Goal: Task Accomplishment & Management: Use online tool/utility

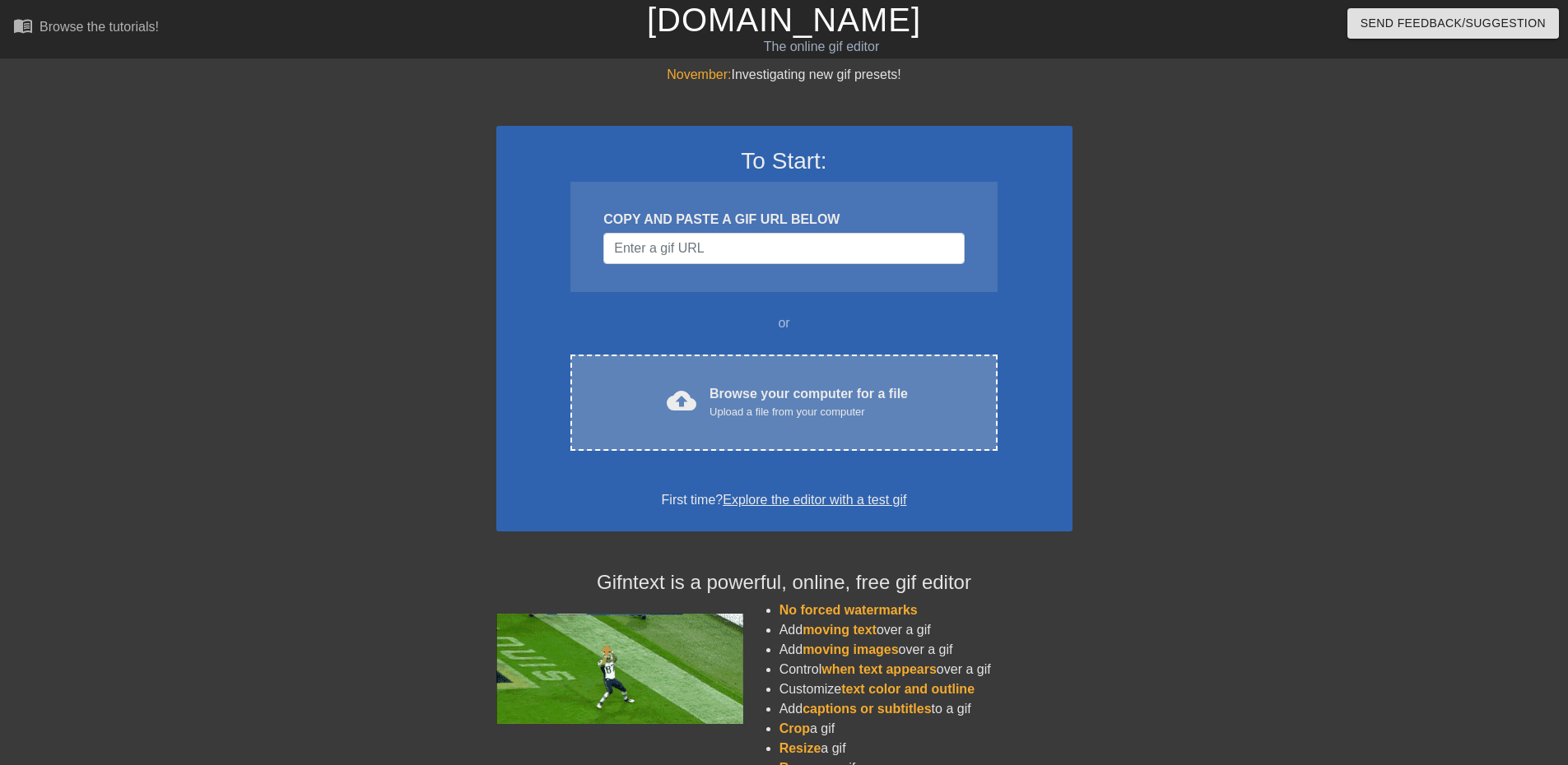
click at [683, 398] on span "cloud_upload" at bounding box center [681, 400] width 29 height 29
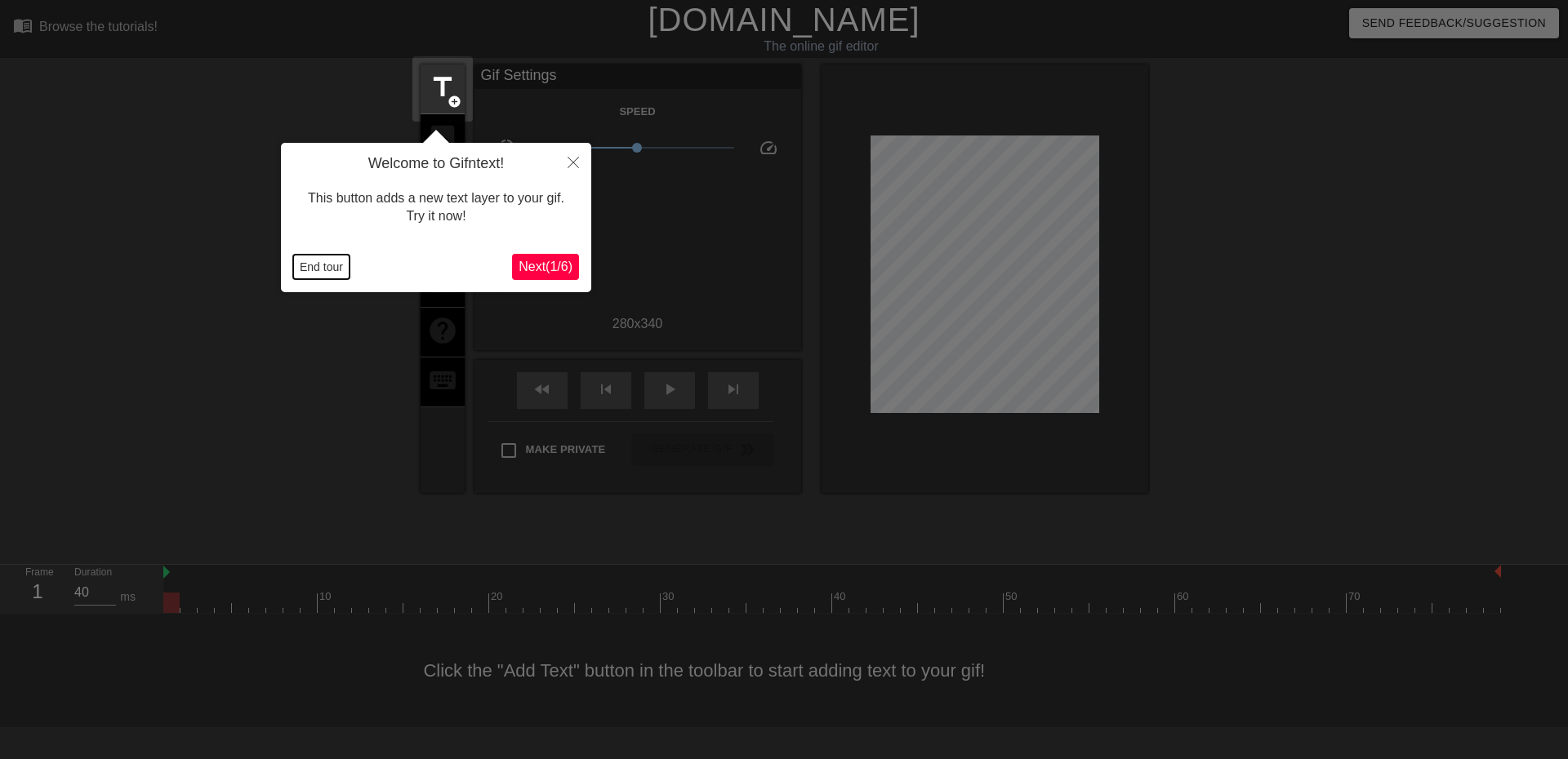
click at [322, 273] on button "End tour" at bounding box center [321, 267] width 57 height 25
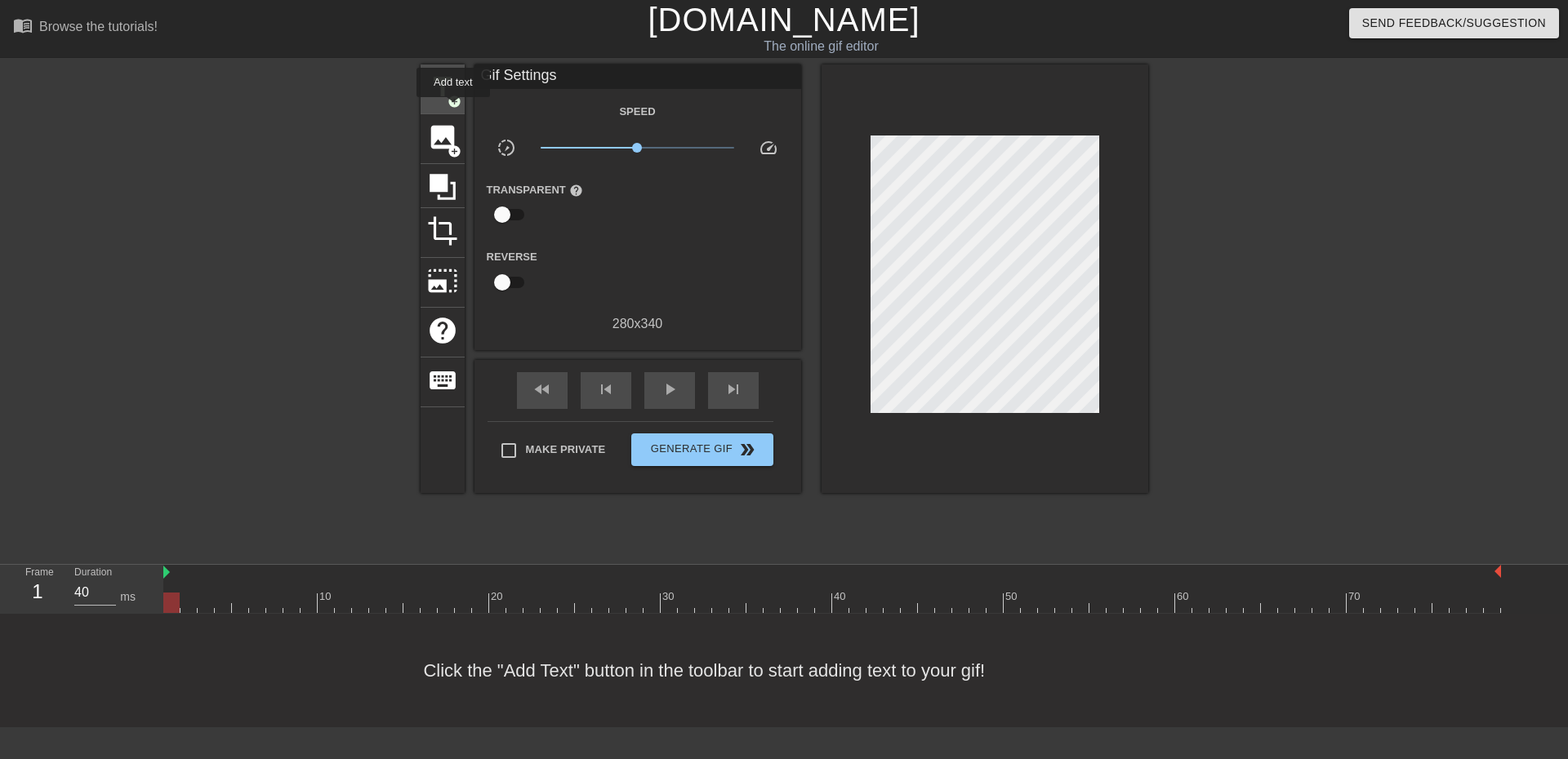
click at [453, 109] on div "title add_circle" at bounding box center [442, 89] width 44 height 49
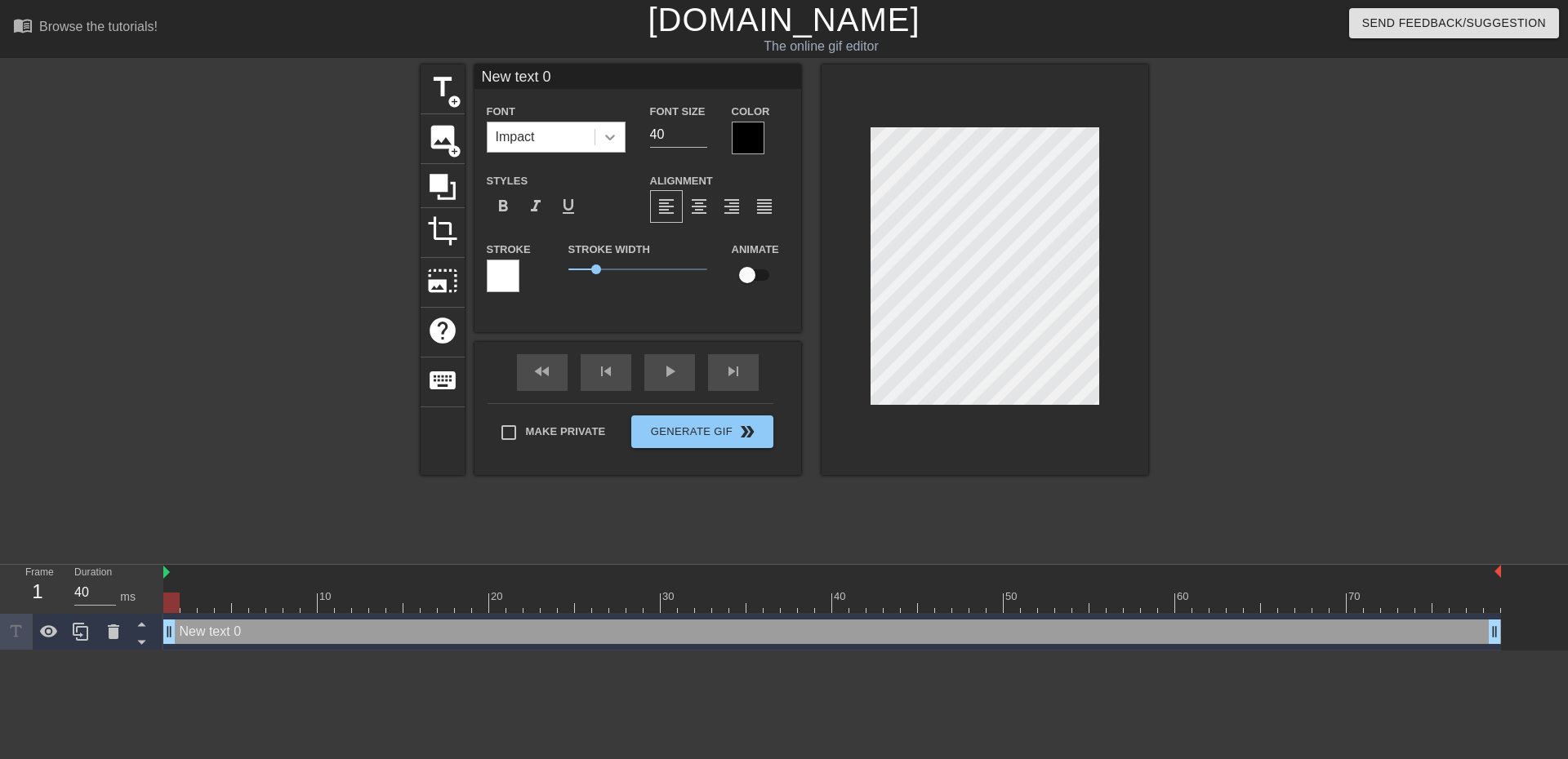
click at [609, 135] on icon at bounding box center [610, 137] width 17 height 17
click at [610, 135] on icon at bounding box center [610, 137] width 17 height 17
drag, startPoint x: 588, startPoint y: 72, endPoint x: 320, endPoint y: 71, distance: 268.0
click at [320, 75] on div "title add_circle image add_circle crop photo_size_select_large help keyboard Ne…" at bounding box center [784, 309] width 1568 height 490
paste input "Fucking another woman, but only having eyes for your wife. She's the only one w…"
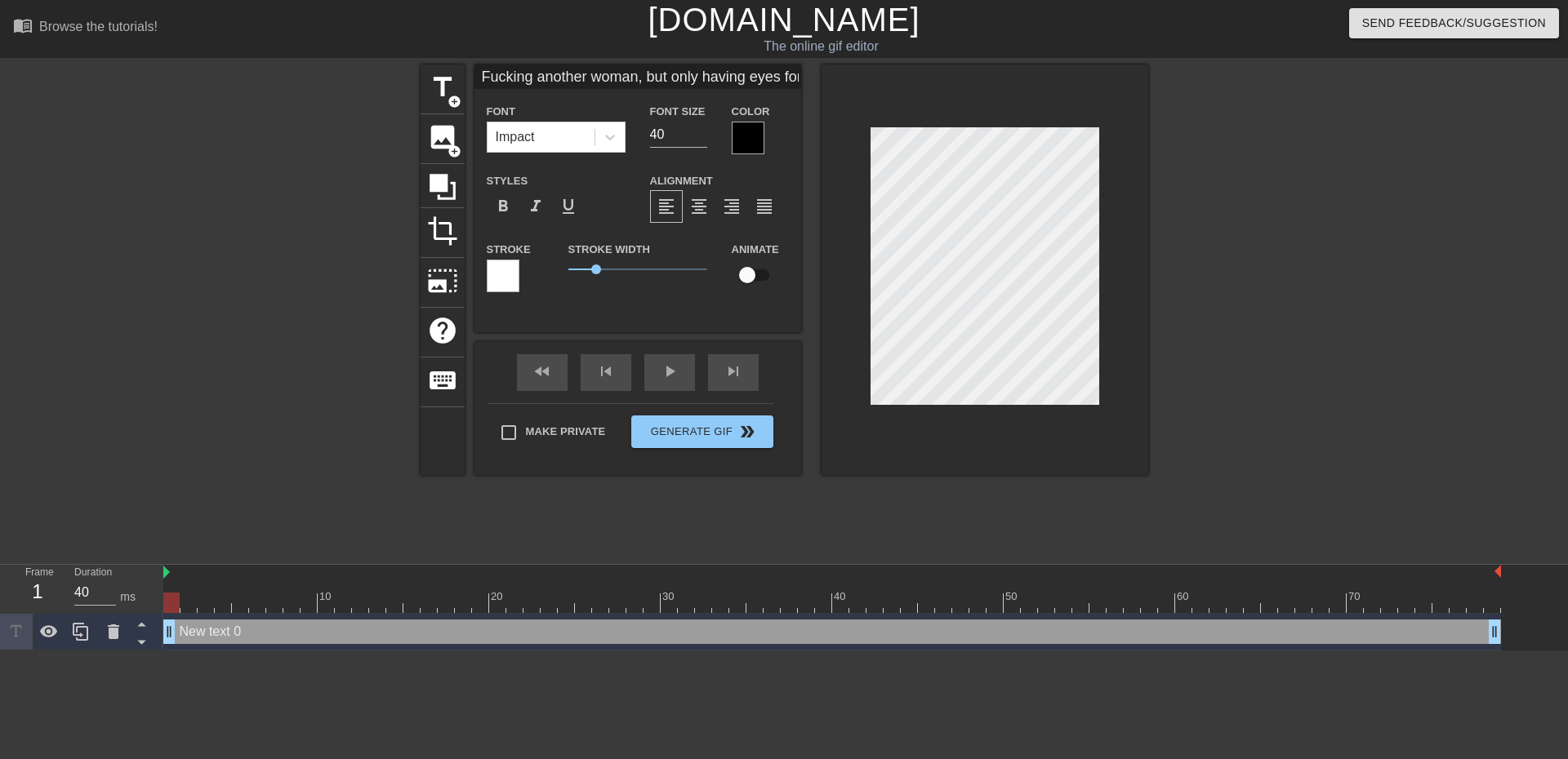
scroll to position [0, 313]
drag, startPoint x: 560, startPoint y: 73, endPoint x: 906, endPoint y: 101, distance: 347.1
click at [906, 101] on div "title add_circle image add_circle crop photo_size_select_large help keyboard Fu…" at bounding box center [784, 269] width 727 height 410
click at [567, 76] on input "Fucking another woman, but only having eyes for your wife." at bounding box center [637, 77] width 327 height 25
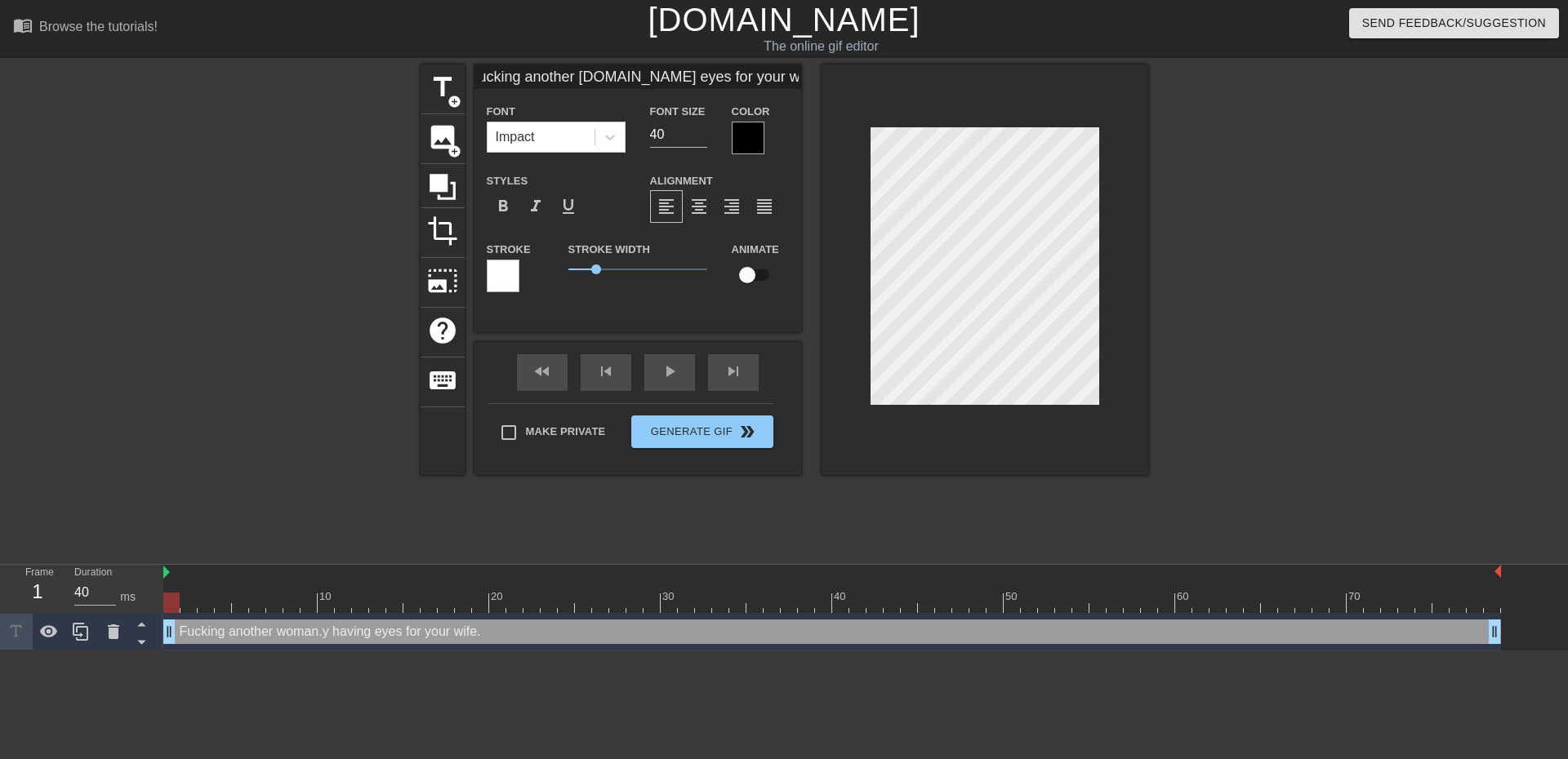
scroll to position [0, 0]
type input "Fucking another woman."
click at [703, 138] on input "39" at bounding box center [678, 135] width 57 height 26
click at [703, 138] on input "38" at bounding box center [678, 135] width 57 height 26
click at [703, 138] on input "37" at bounding box center [678, 135] width 57 height 26
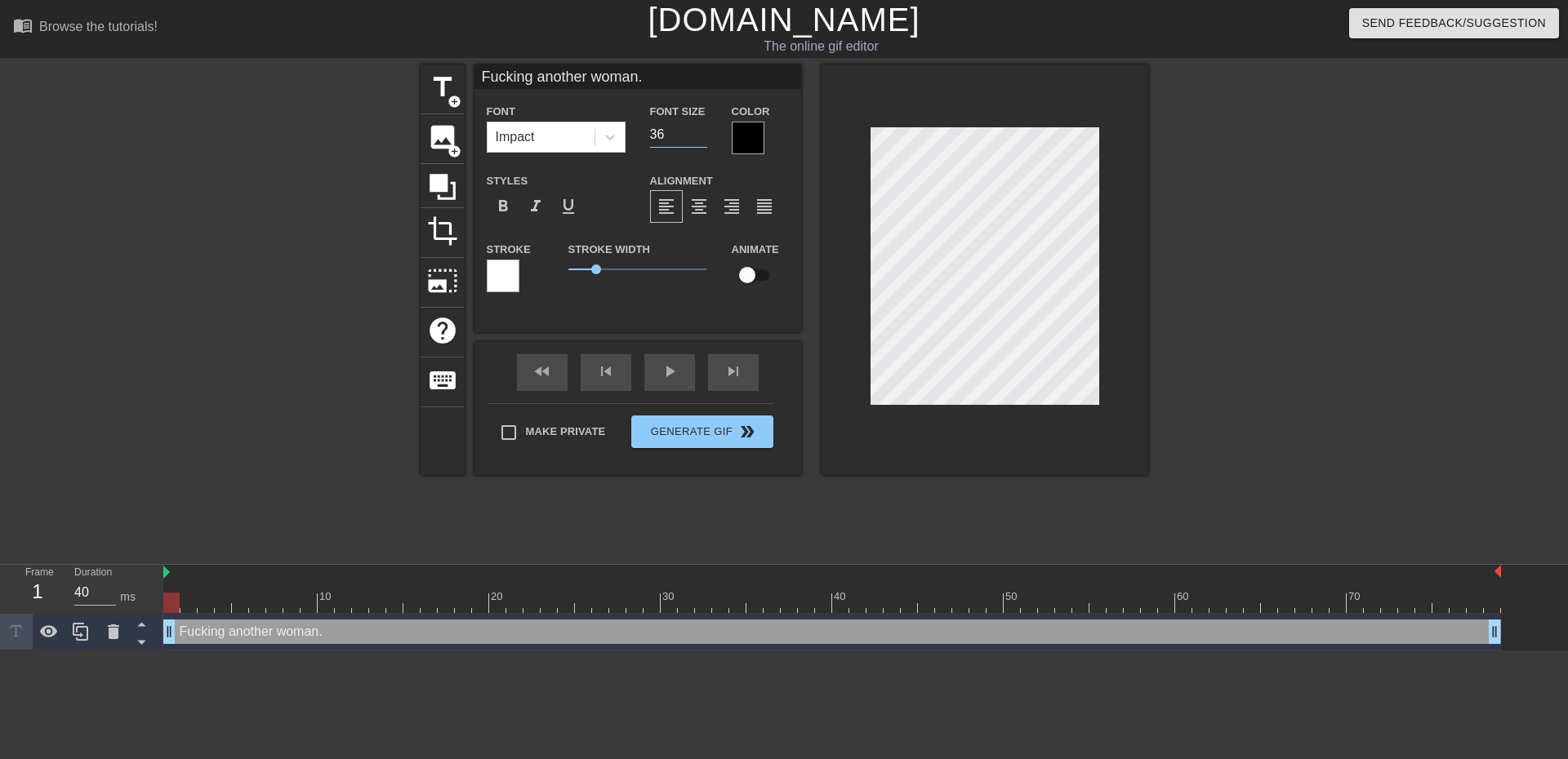
click at [703, 138] on input "36" at bounding box center [678, 135] width 57 height 26
click at [703, 139] on input "35" at bounding box center [678, 135] width 57 height 26
click at [703, 139] on input "34" at bounding box center [678, 135] width 57 height 26
click at [703, 139] on input "33" at bounding box center [678, 135] width 57 height 26
click at [703, 139] on input "32" at bounding box center [678, 135] width 57 height 26
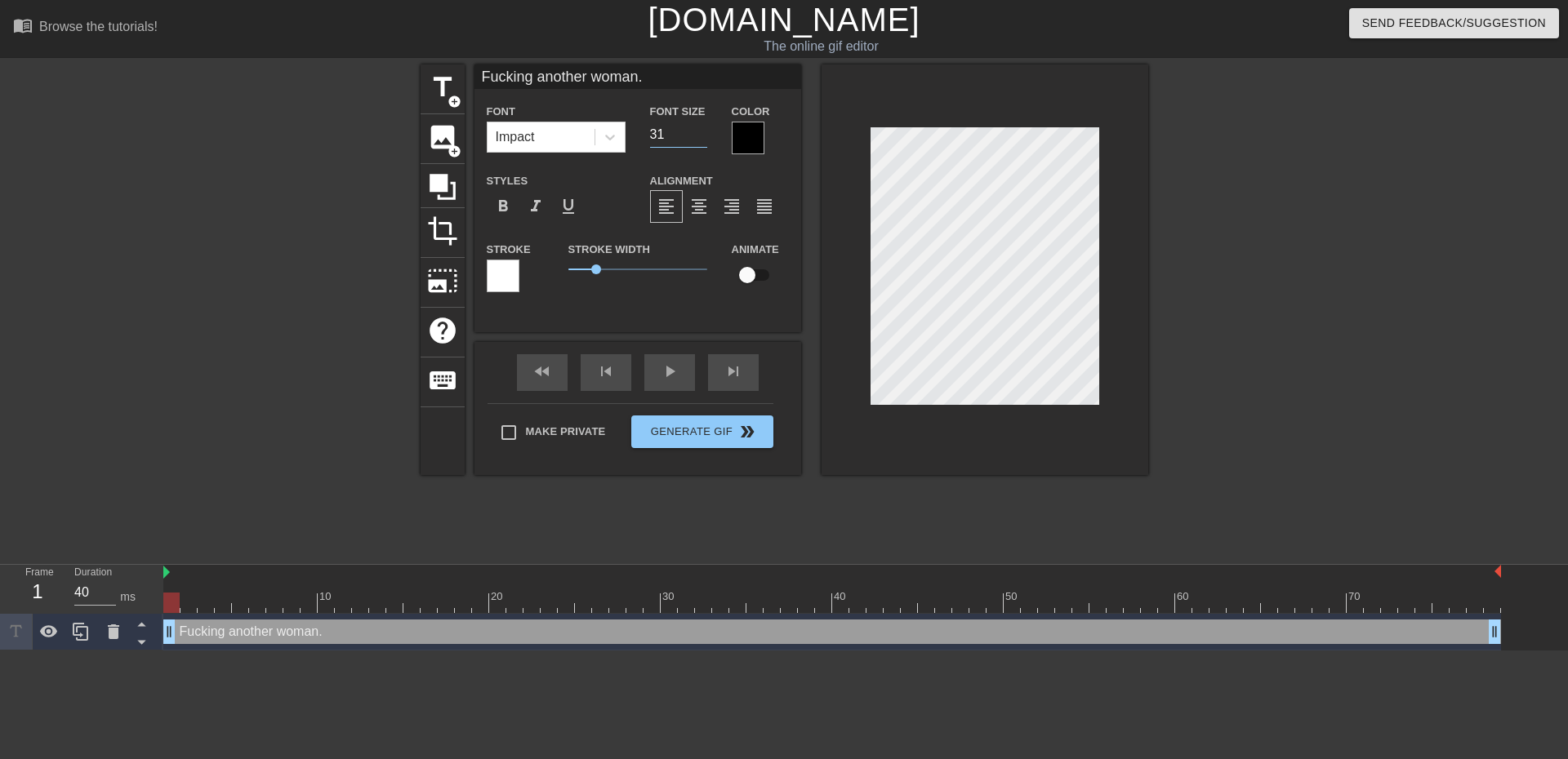
click at [703, 139] on input "31" at bounding box center [678, 135] width 57 height 26
click at [703, 139] on input "30" at bounding box center [678, 135] width 57 height 26
click at [703, 139] on input "29" at bounding box center [678, 135] width 57 height 26
click at [703, 139] on input "28" at bounding box center [678, 135] width 57 height 26
click at [703, 139] on input "27" at bounding box center [678, 135] width 57 height 26
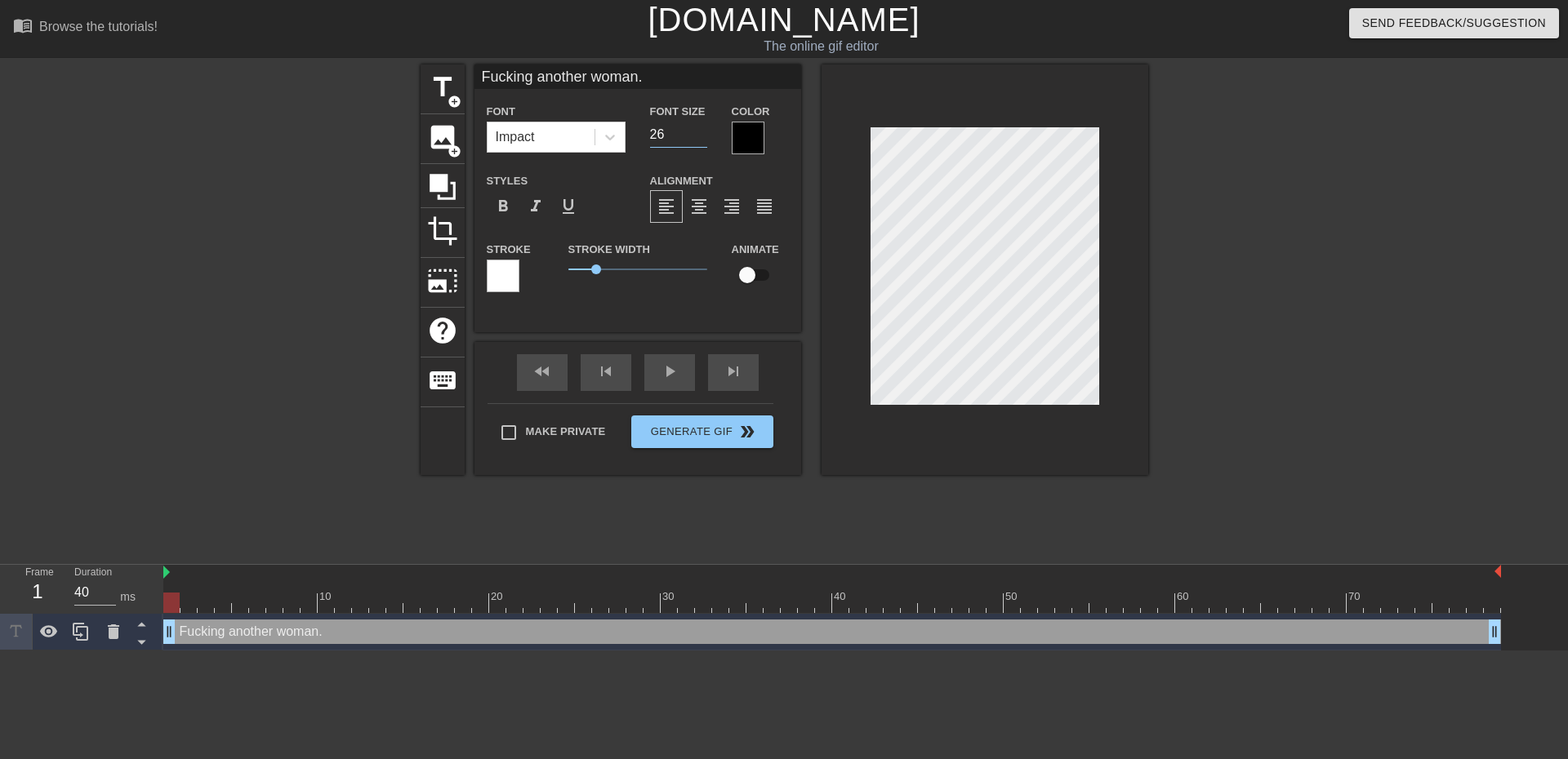
type input "26"
click at [703, 139] on input "26" at bounding box center [678, 135] width 57 height 26
drag, startPoint x: 600, startPoint y: 265, endPoint x: 579, endPoint y: 271, distance: 21.8
click at [579, 271] on span "0.4" at bounding box center [637, 269] width 139 height 19
click at [452, 92] on span "title" at bounding box center [442, 86] width 31 height 31
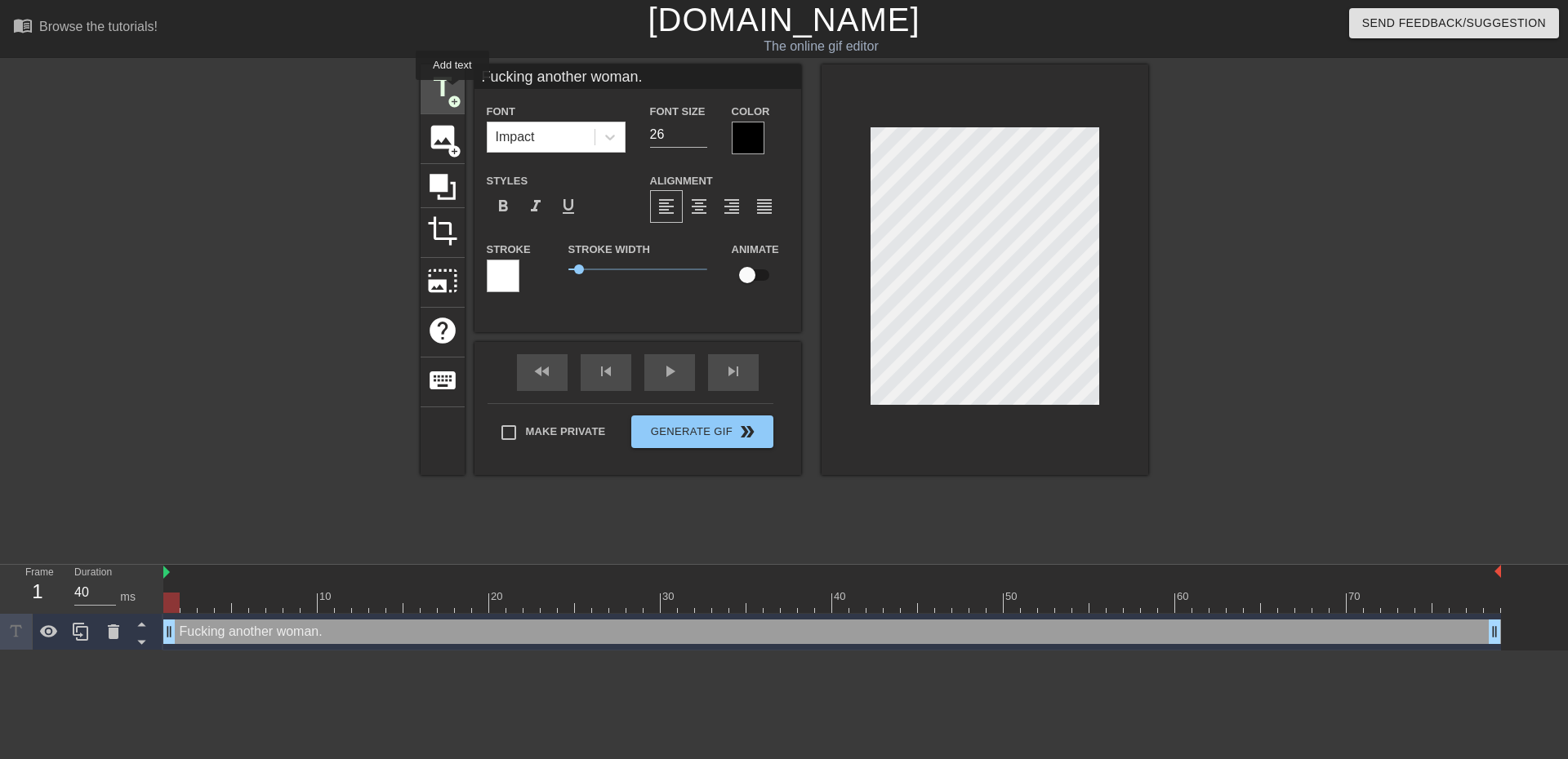
type input "New text 1"
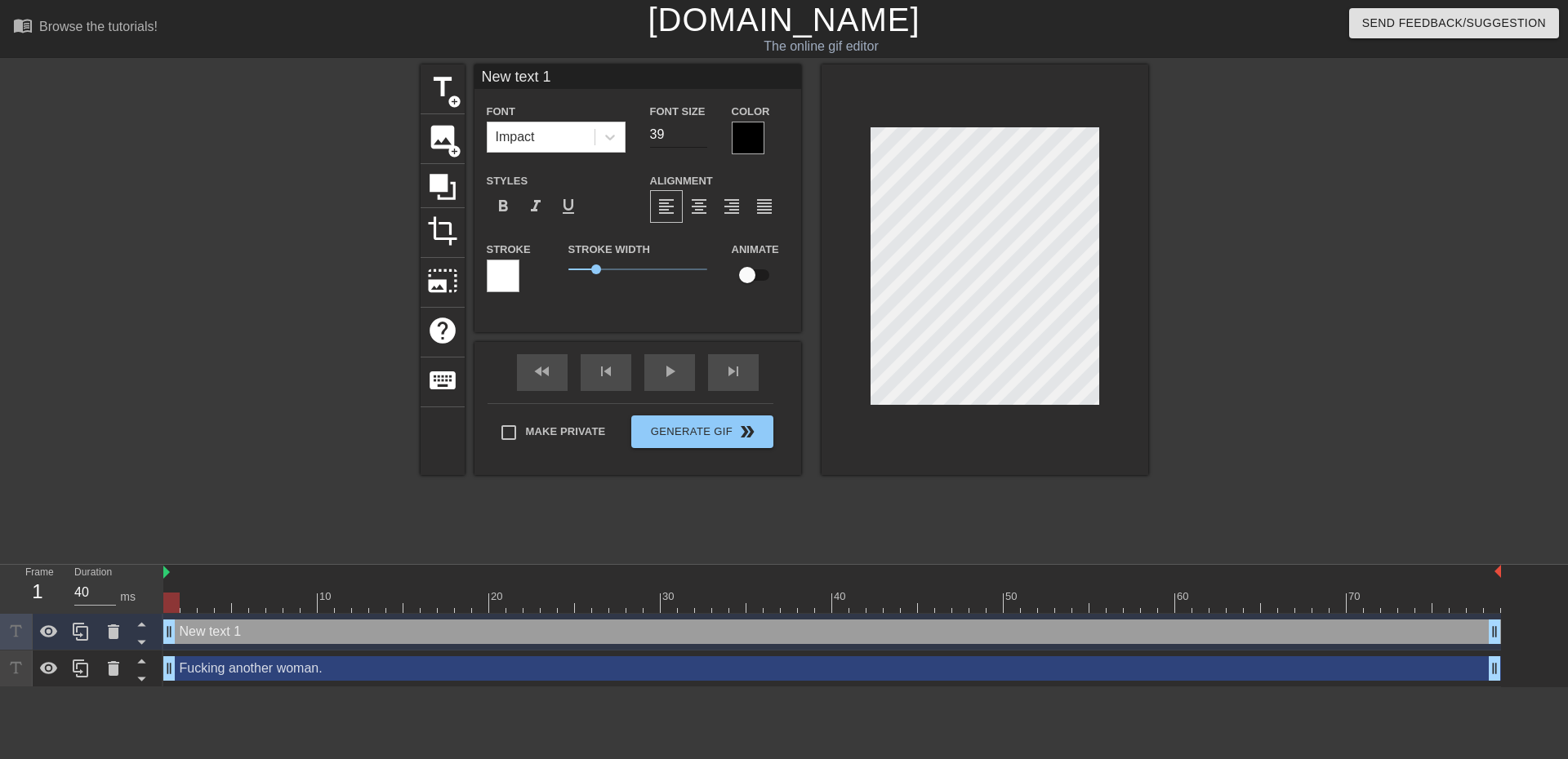
click at [703, 138] on input "39" at bounding box center [678, 135] width 57 height 26
click at [702, 138] on input "38" at bounding box center [678, 135] width 57 height 26
click at [702, 138] on input "37" at bounding box center [678, 135] width 57 height 26
drag, startPoint x: 678, startPoint y: 128, endPoint x: 520, endPoint y: 124, distance: 158.1
click at [527, 133] on div "Font Impact Font Size 37 Color" at bounding box center [637, 128] width 327 height 53
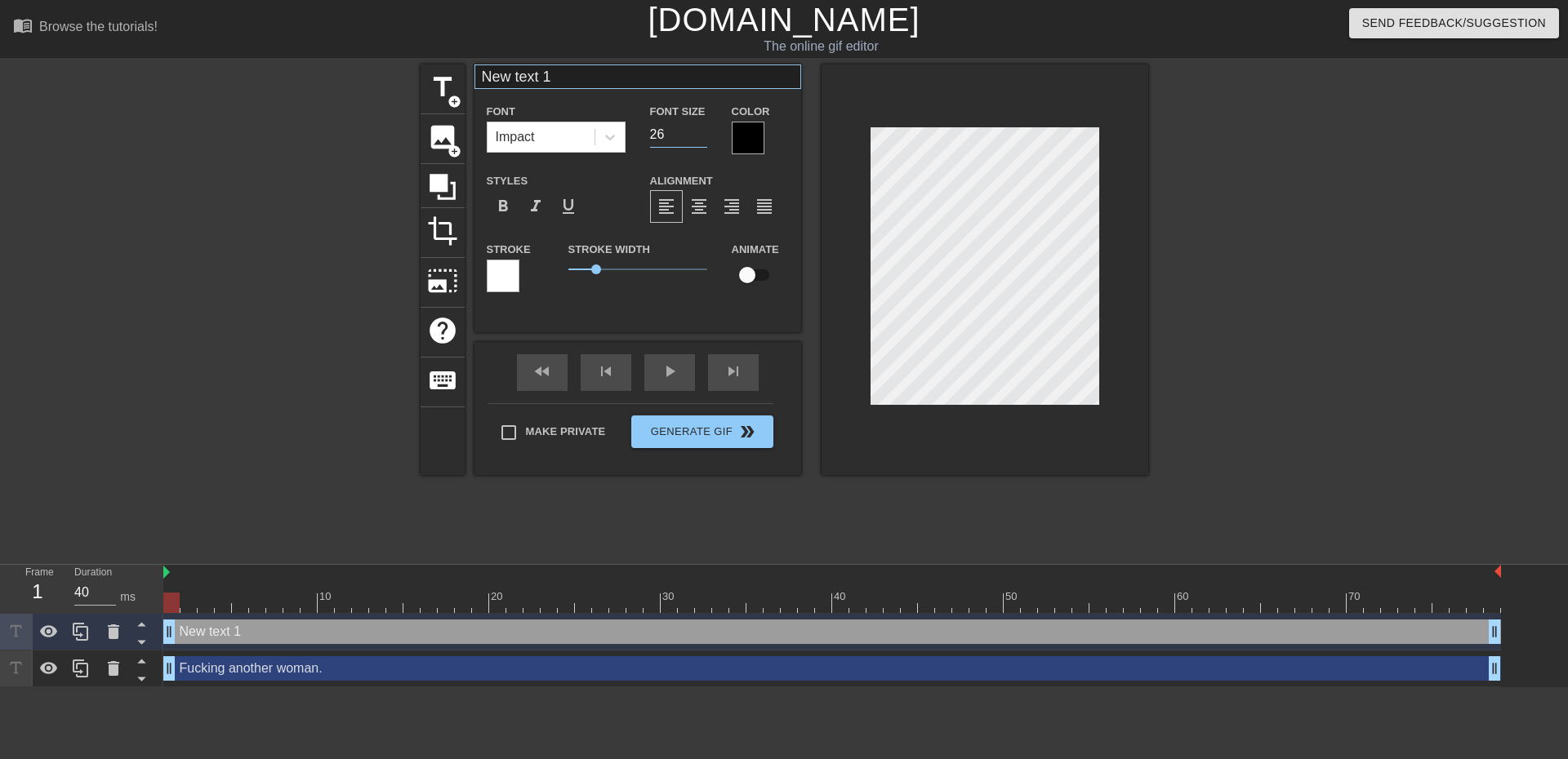
type input "26"
drag, startPoint x: 567, startPoint y: 85, endPoint x: 359, endPoint y: 77, distance: 208.2
click at [381, 96] on div "title add_circle image add_circle crop photo_size_select_large help keyboard Ne…" at bounding box center [784, 309] width 1568 height 490
paste input "Fucking another woman, but only having eyes for your wife. She's the only one w…"
type input "But only having eyes for your wife."
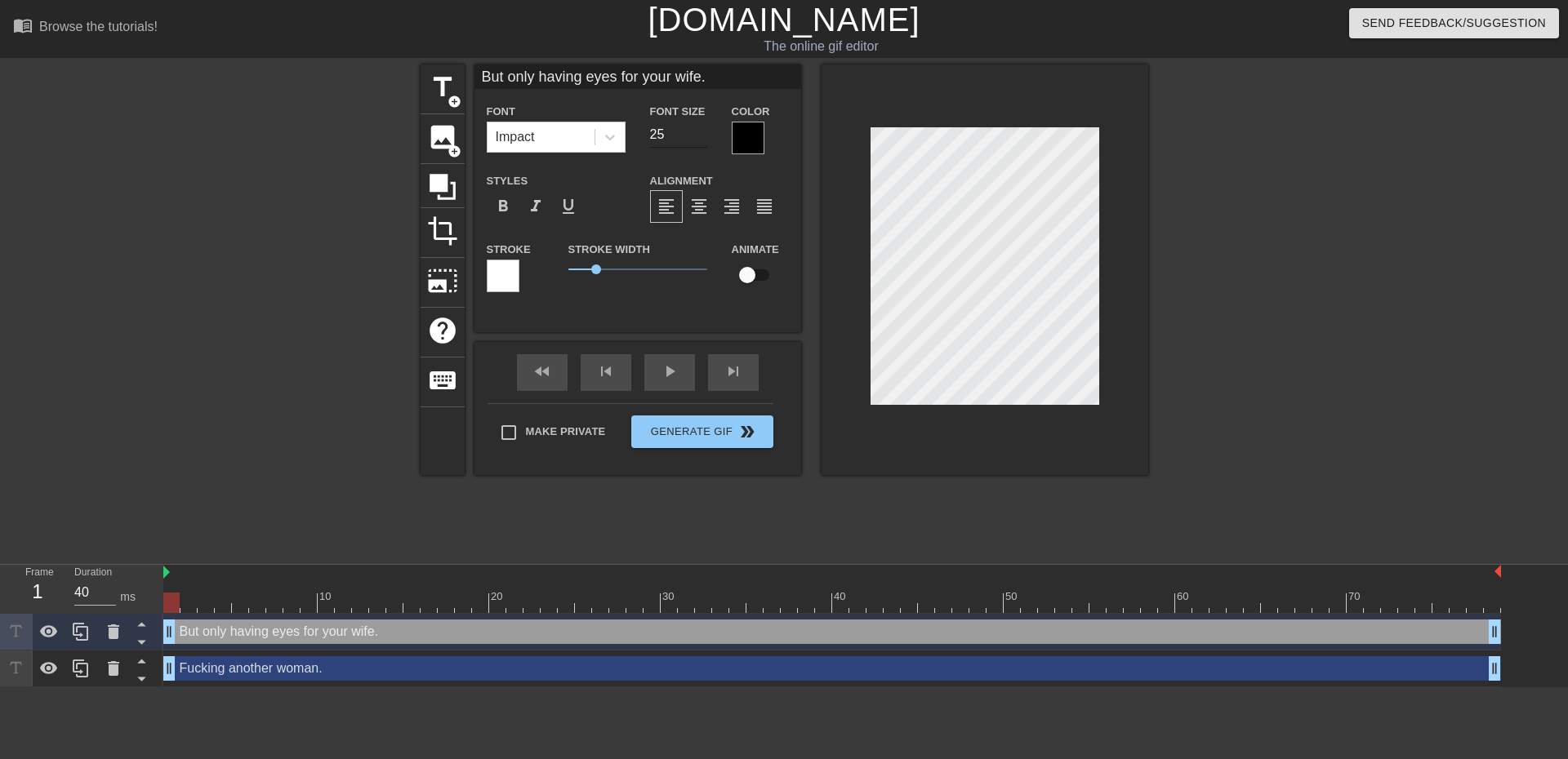
click at [701, 137] on input "25" at bounding box center [678, 135] width 57 height 26
click at [701, 137] on input "24" at bounding box center [678, 135] width 57 height 26
click at [701, 137] on input "23" at bounding box center [678, 135] width 57 height 26
click at [701, 137] on input "22" at bounding box center [678, 135] width 57 height 26
click at [701, 137] on input "21" at bounding box center [678, 135] width 57 height 26
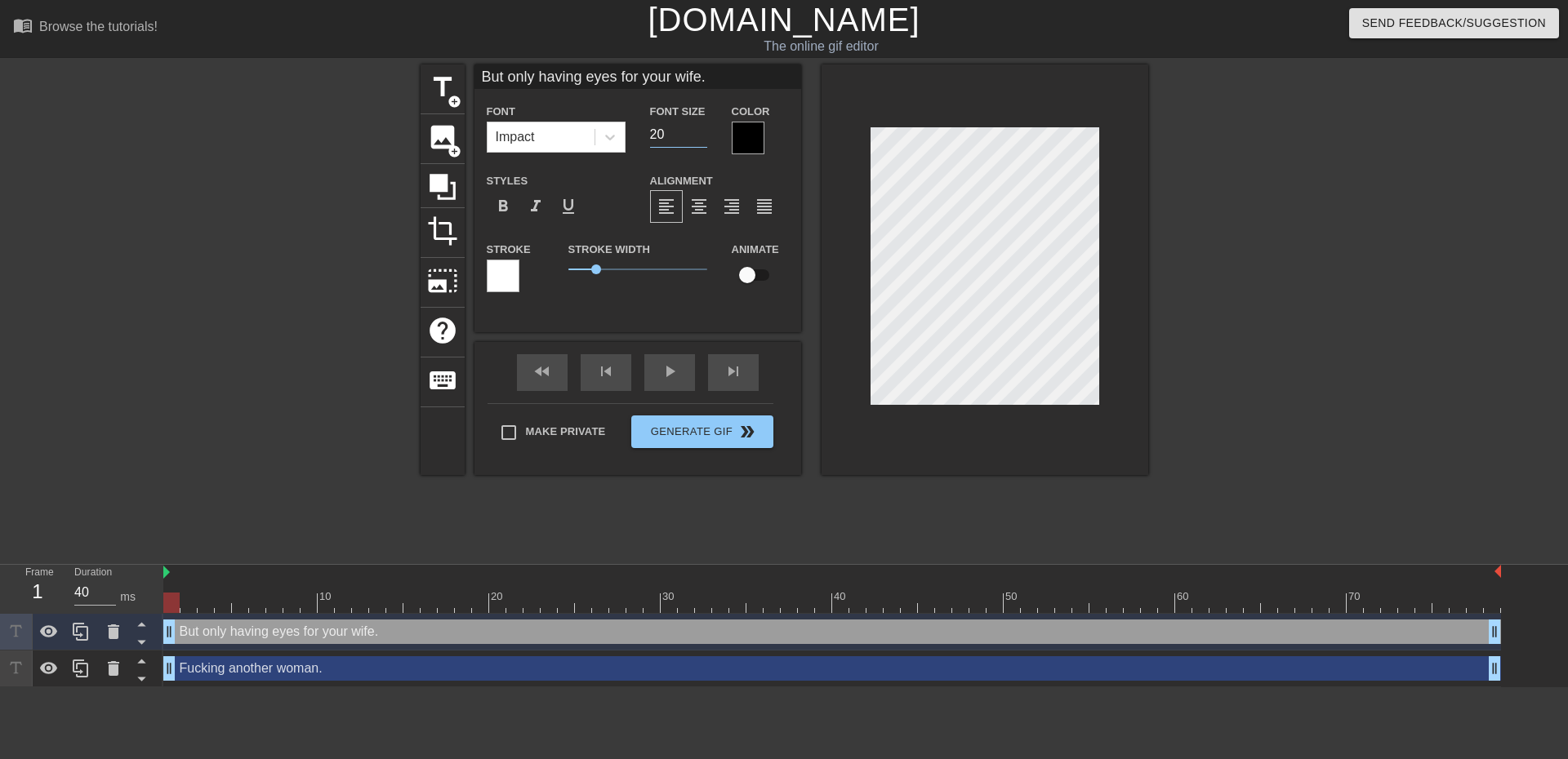
click at [701, 137] on input "20" at bounding box center [678, 135] width 57 height 26
click at [701, 137] on input "19" at bounding box center [678, 135] width 57 height 26
type input "20"
click at [703, 134] on input "20" at bounding box center [678, 135] width 57 height 26
drag, startPoint x: 601, startPoint y: 274, endPoint x: 581, endPoint y: 267, distance: 21.2
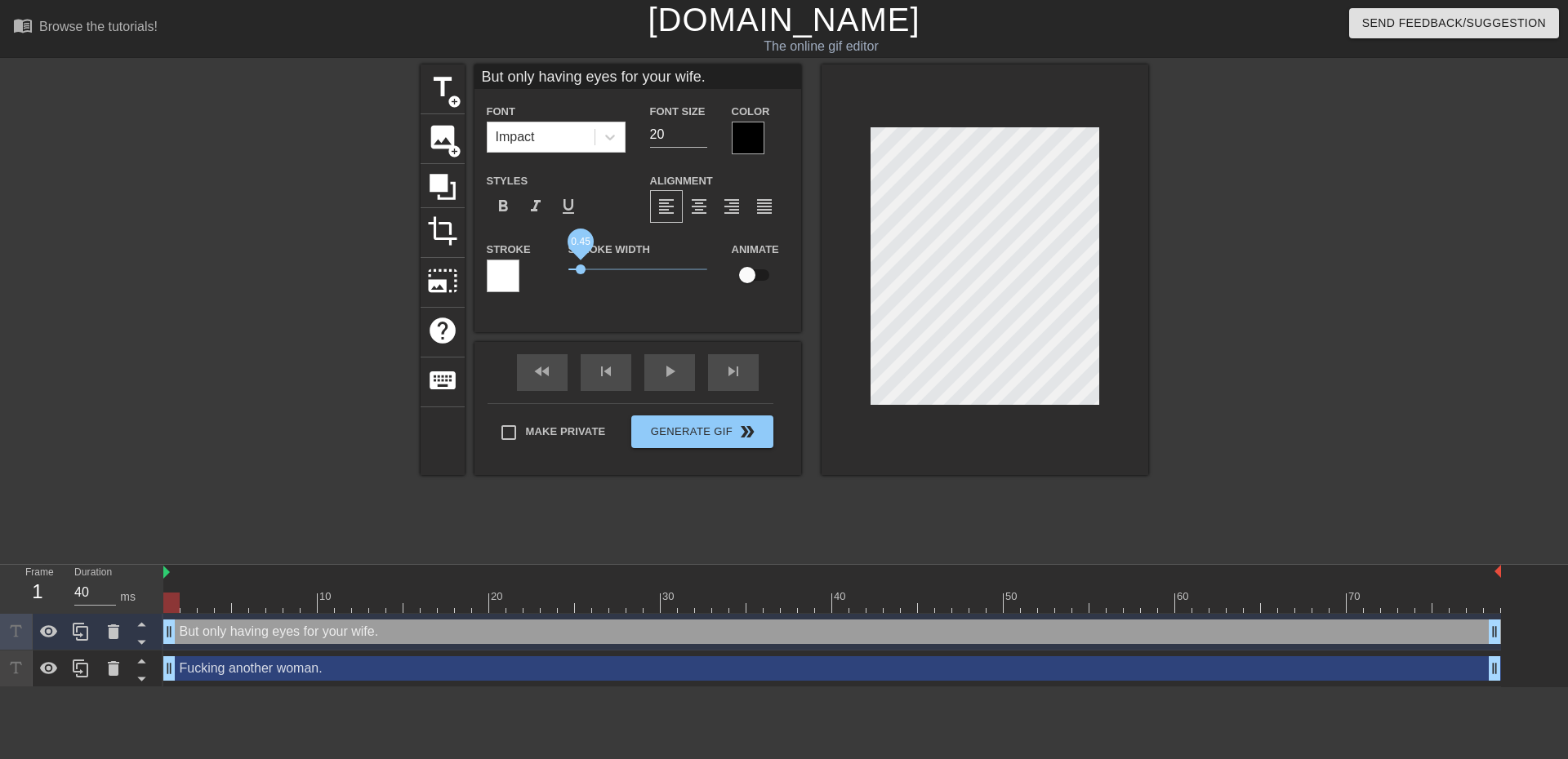
click at [581, 267] on span "0.45" at bounding box center [637, 269] width 139 height 19
click at [205, 670] on div "Fucking another woman. drag_handle drag_handle" at bounding box center [832, 669] width 1338 height 25
type input "Fucking another woman."
type input "26"
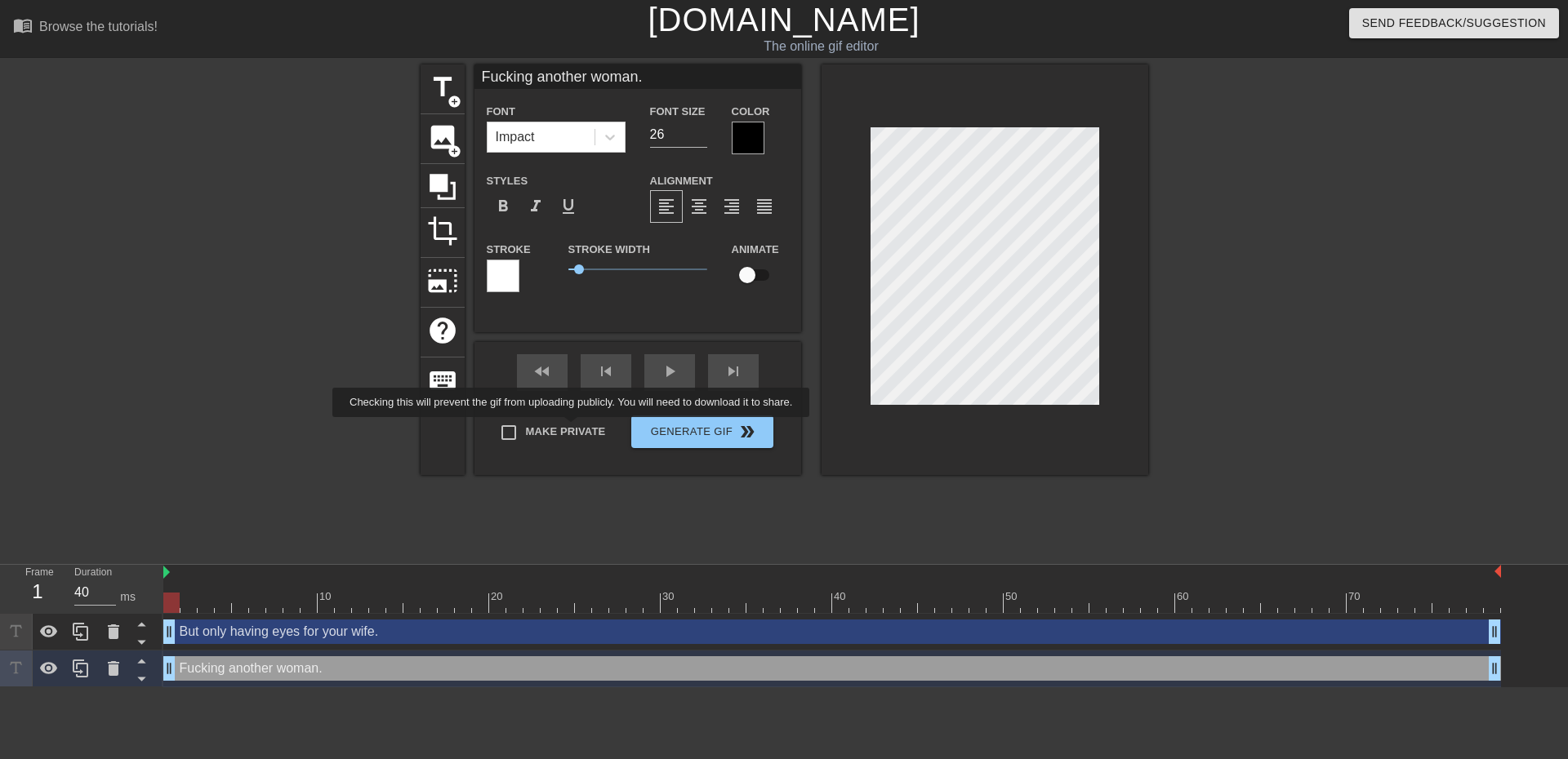
click at [574, 427] on div "Make Private Generate Gif double_arrow" at bounding box center [630, 435] width 286 height 64
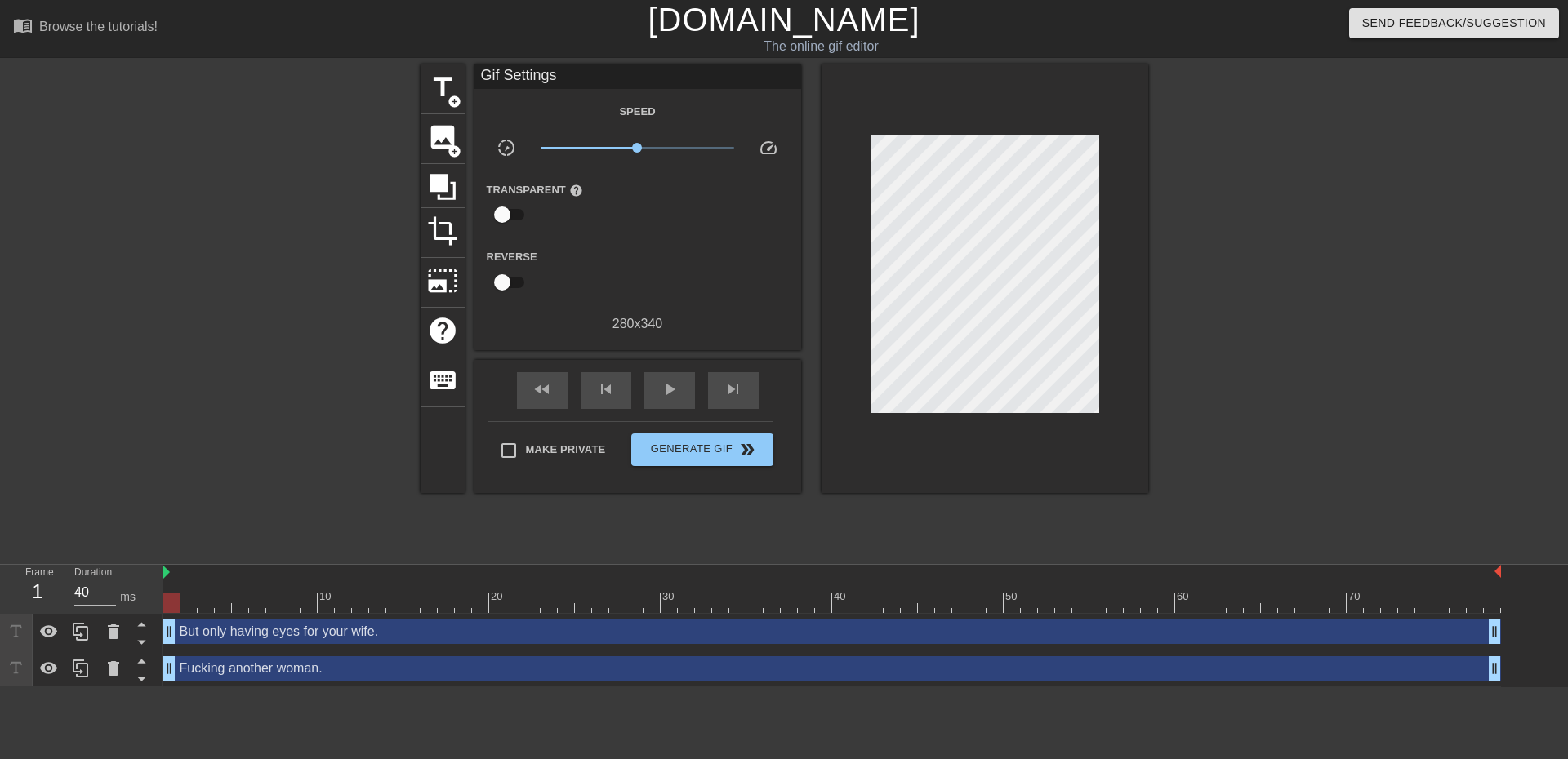
click at [283, 637] on div "But only having eyes for your wife. drag_handle drag_handle" at bounding box center [832, 632] width 1338 height 25
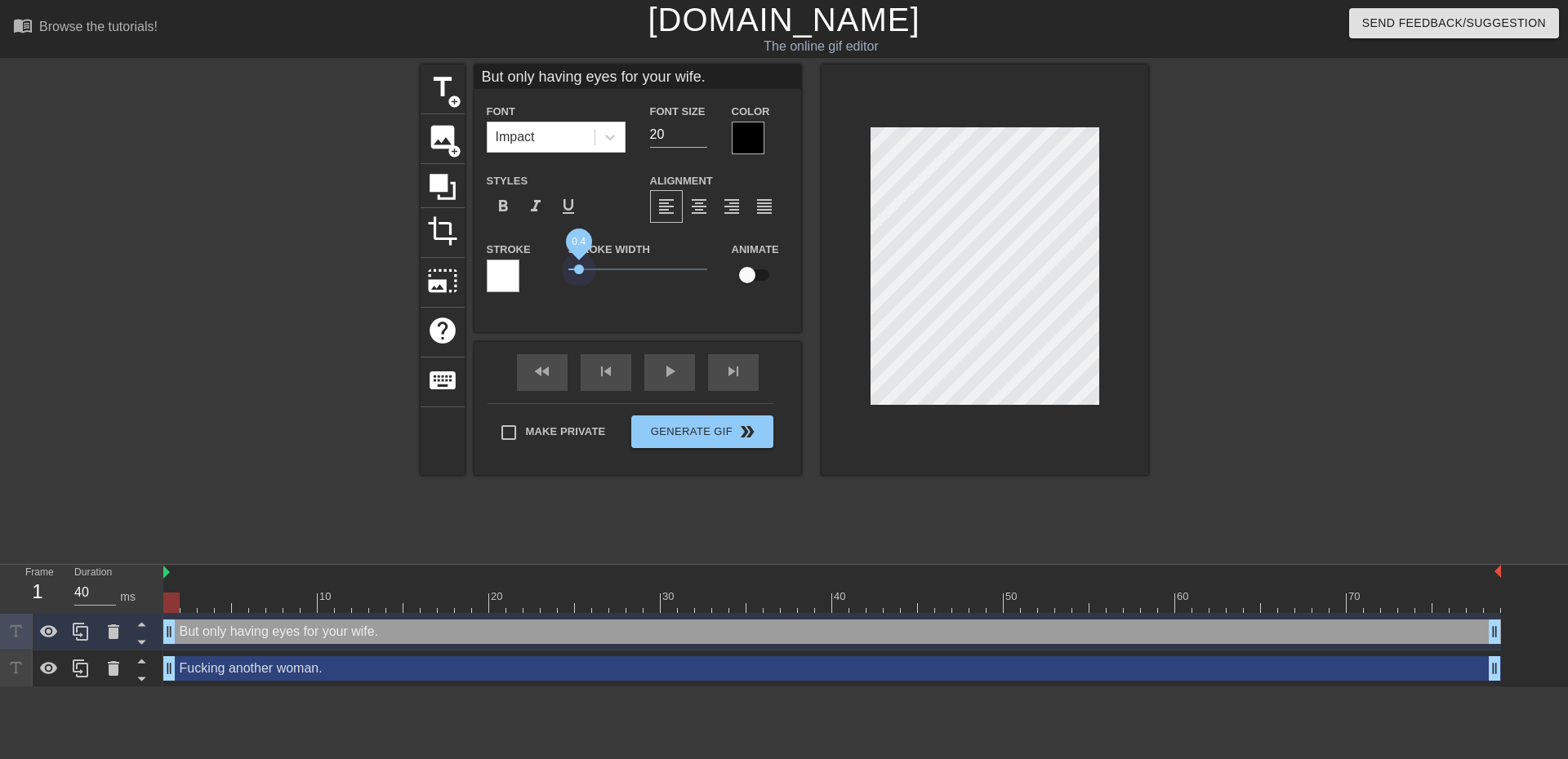
click at [579, 276] on span "0.4" at bounding box center [637, 269] width 139 height 19
click at [325, 672] on div "Fucking another woman. drag_handle drag_handle" at bounding box center [832, 669] width 1338 height 25
type input "Fucking another woman."
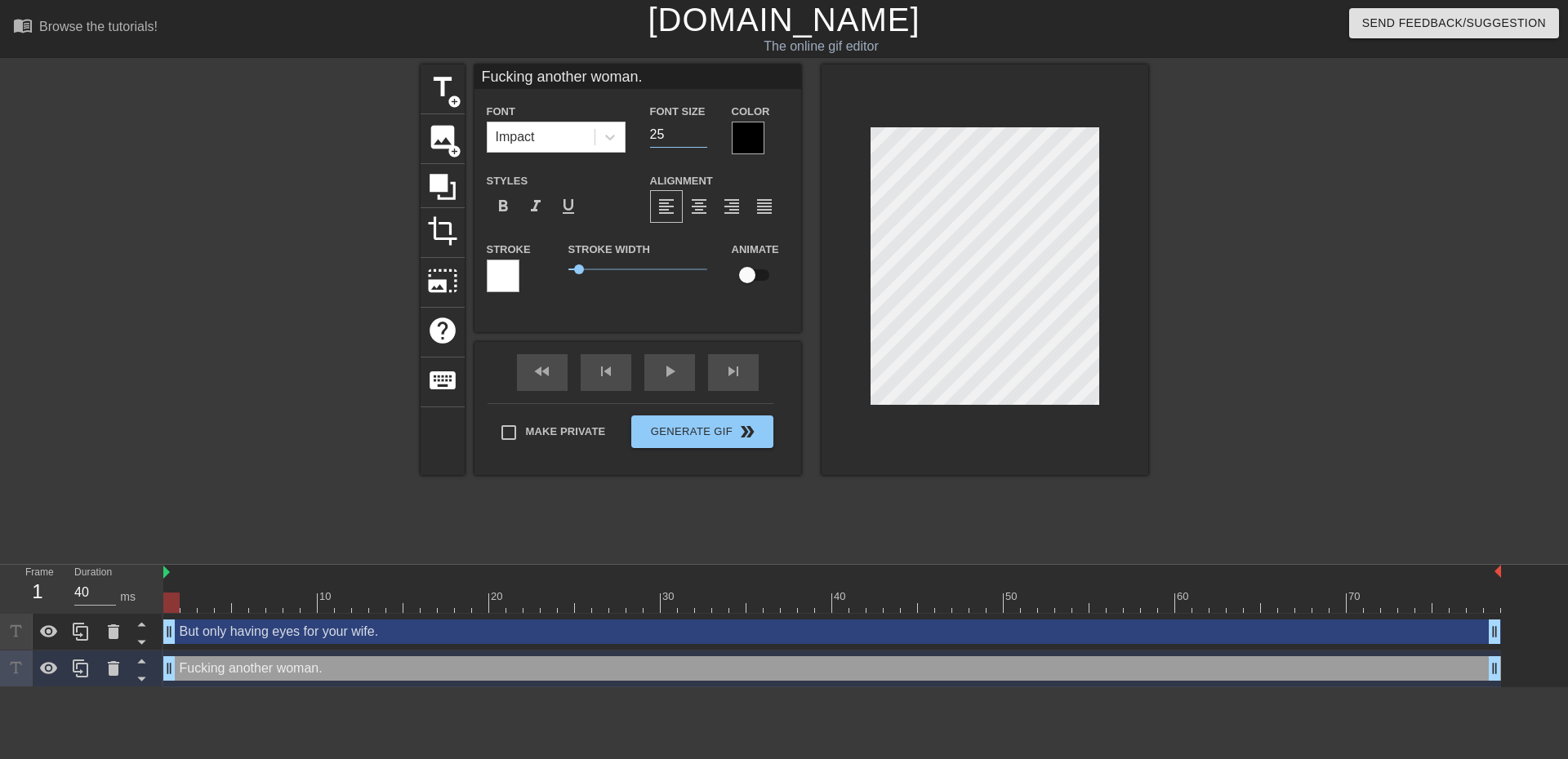
click at [700, 139] on input "25" at bounding box center [678, 135] width 57 height 26
click at [701, 137] on input "24" at bounding box center [678, 135] width 57 height 26
click at [701, 137] on input "23" at bounding box center [678, 135] width 57 height 26
click at [701, 137] on input "22" at bounding box center [678, 135] width 57 height 26
click at [701, 137] on input "21" at bounding box center [678, 135] width 57 height 26
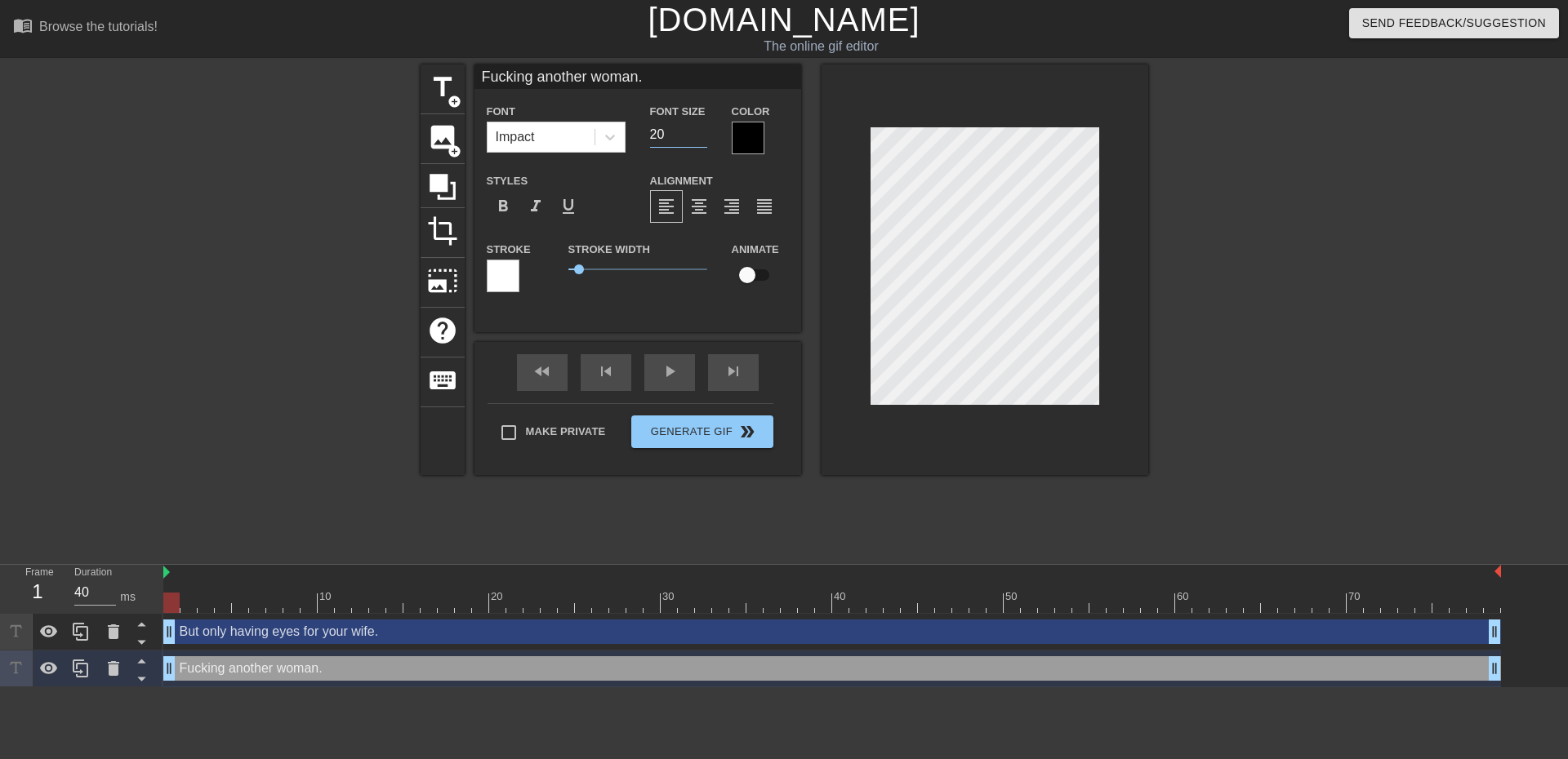
type input "20"
click at [701, 137] on input "20" at bounding box center [678, 135] width 57 height 26
type input "But only having eyes for your wife."
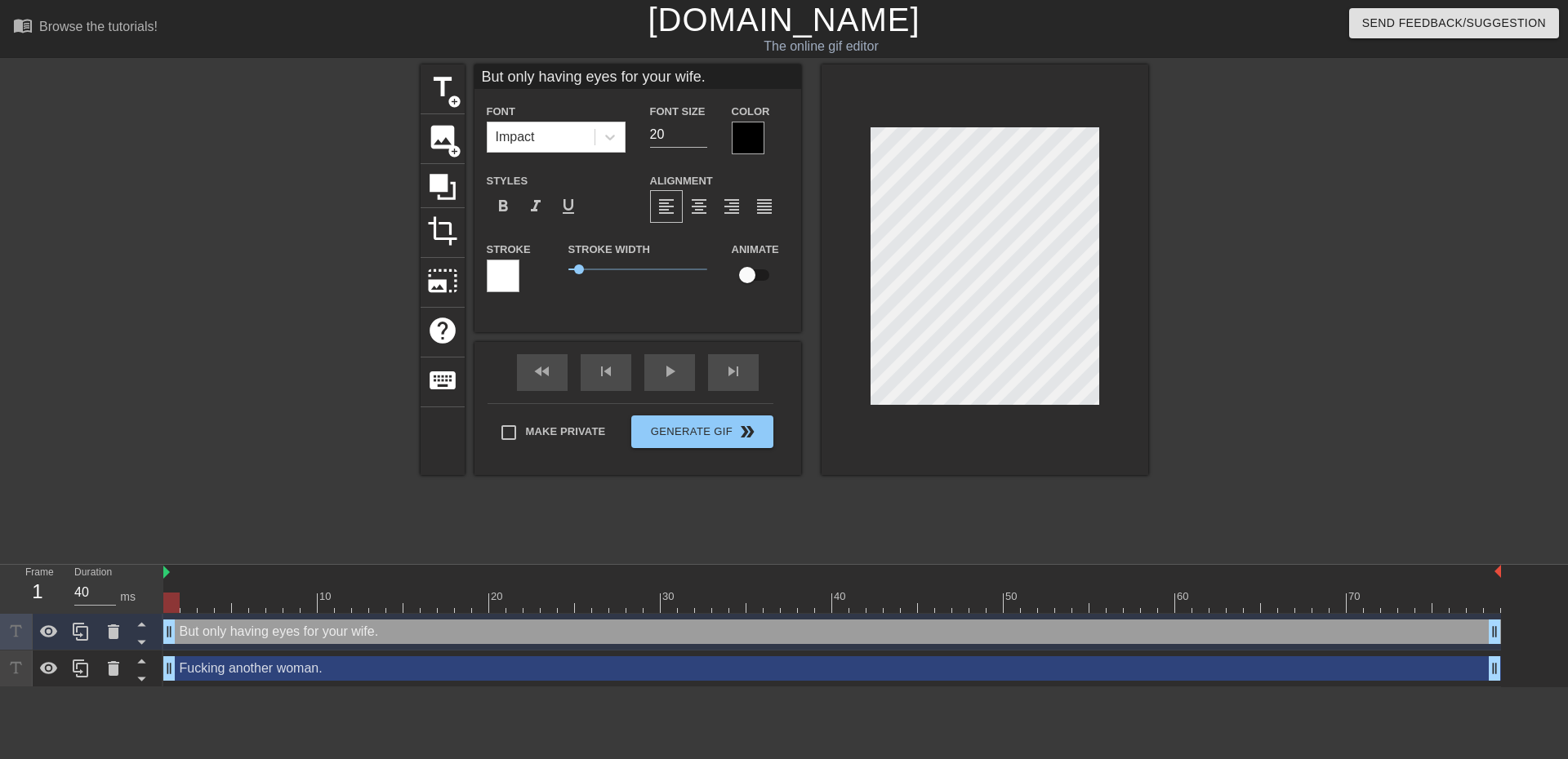
click at [629, 318] on div "But only having eyes for your wife. Font Impact Font Size 20 Color Styles forma…" at bounding box center [637, 198] width 327 height 267
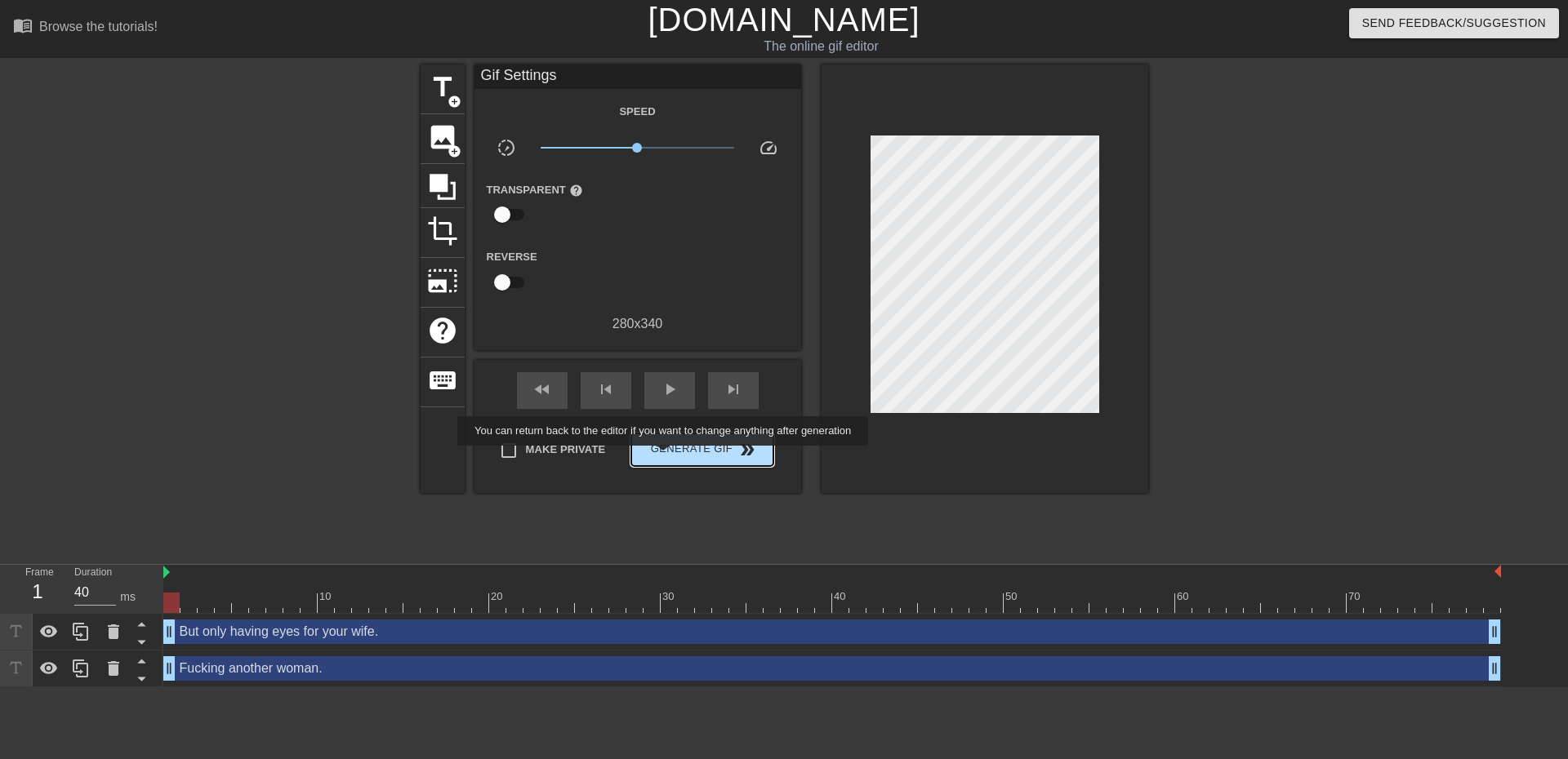
click at [675, 452] on span "Generate Gif double_arrow" at bounding box center [701, 450] width 128 height 19
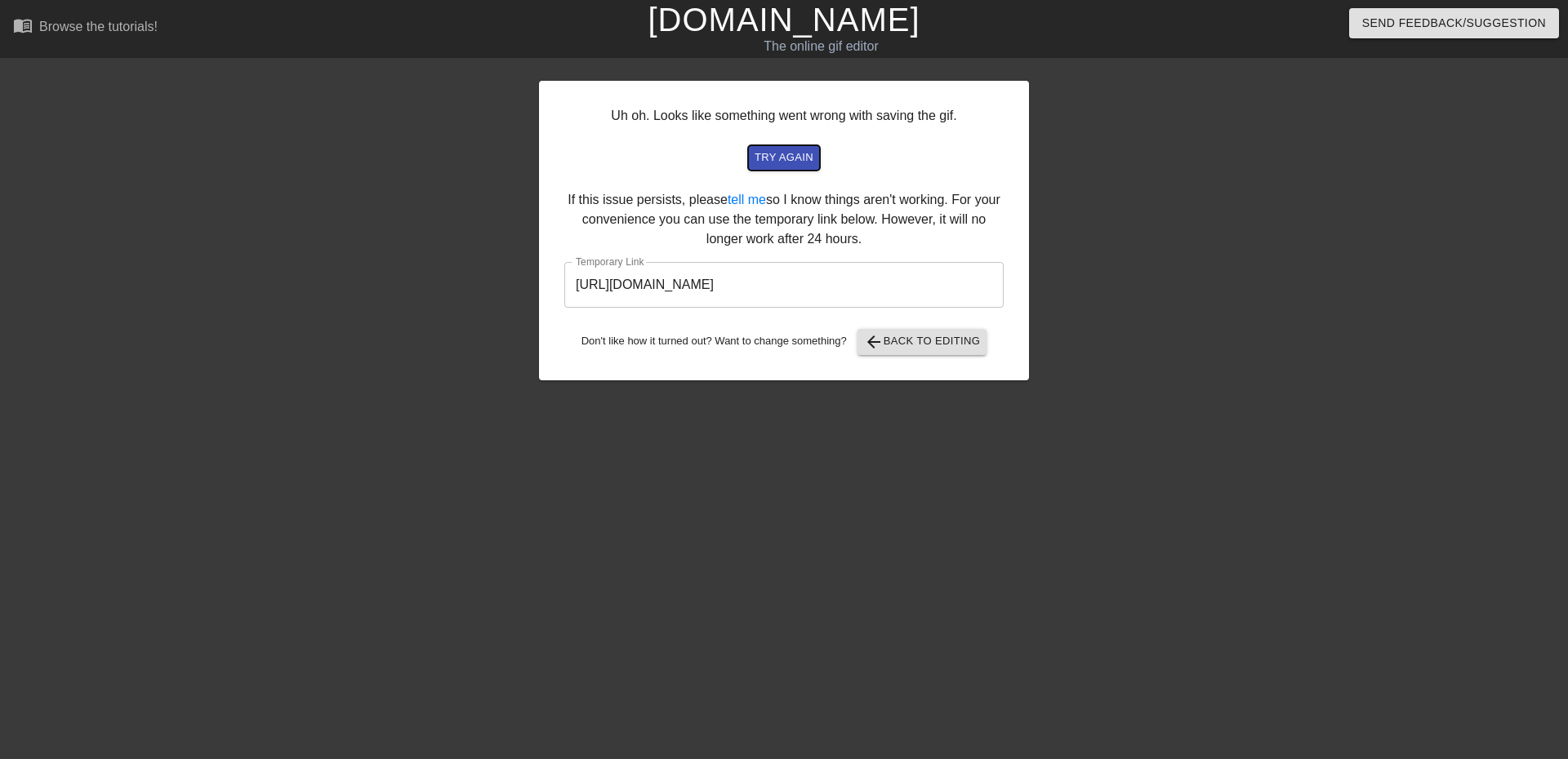
click at [771, 162] on span "try again" at bounding box center [784, 157] width 59 height 19
click at [887, 345] on span "arrow_back Back to Editing" at bounding box center [923, 342] width 117 height 19
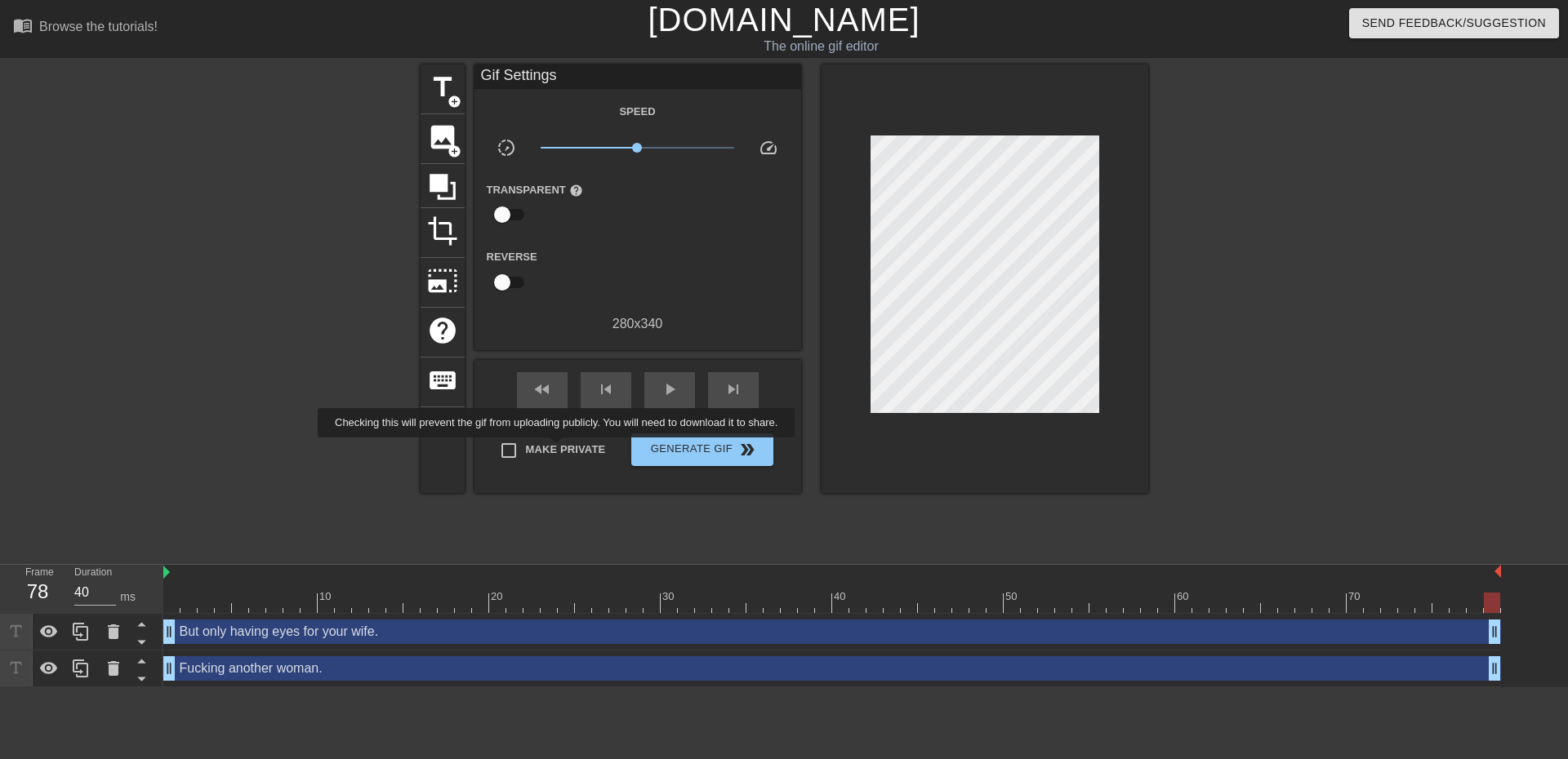
click at [558, 452] on span "Make Private" at bounding box center [566, 449] width 80 height 17
click at [526, 452] on input "Make Private" at bounding box center [509, 450] width 34 height 34
checkbox input "true"
click at [697, 448] on span "Generate Gif double_arrow" at bounding box center [701, 450] width 128 height 19
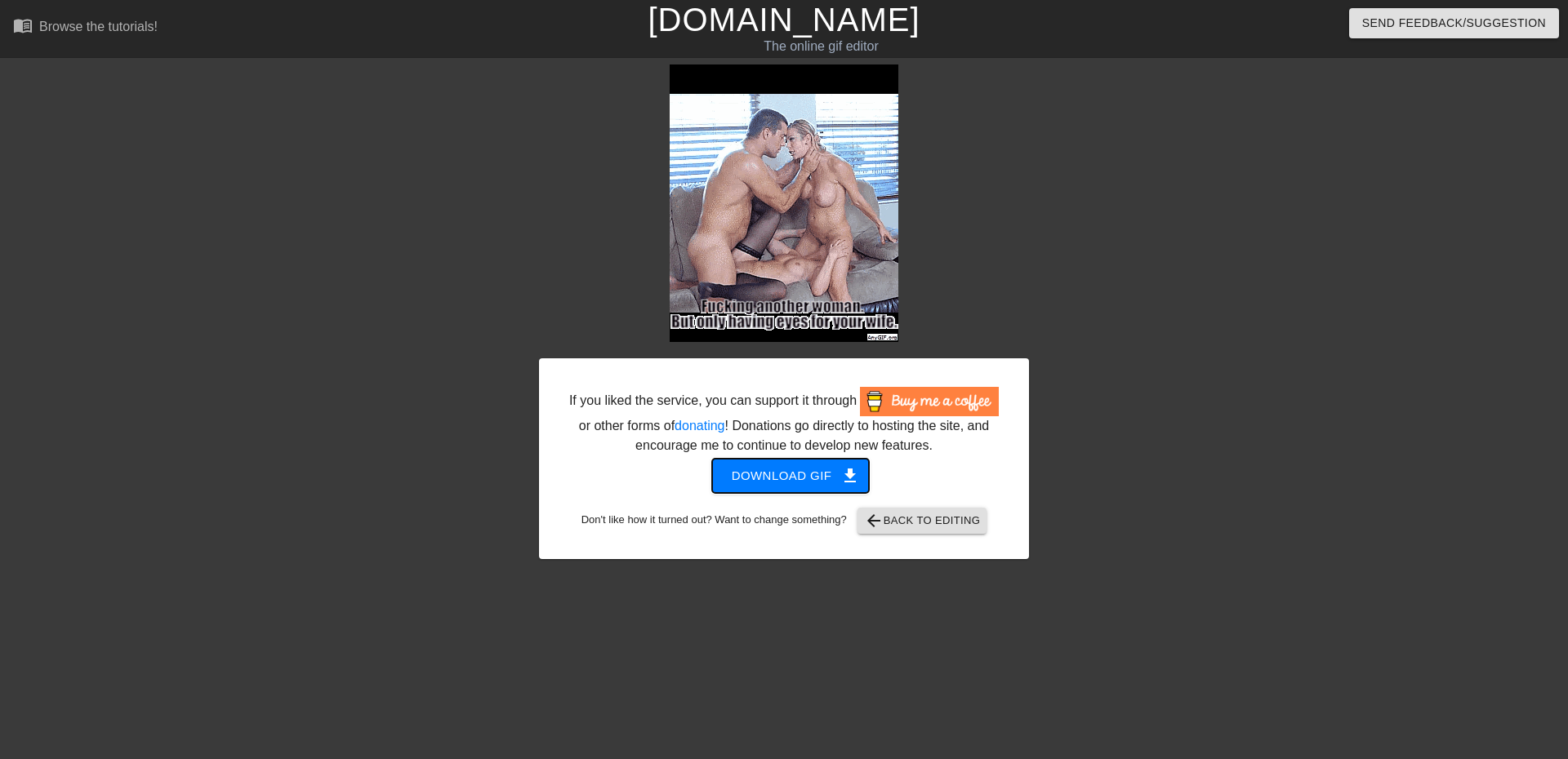
click at [843, 476] on span "get_app" at bounding box center [850, 476] width 19 height 19
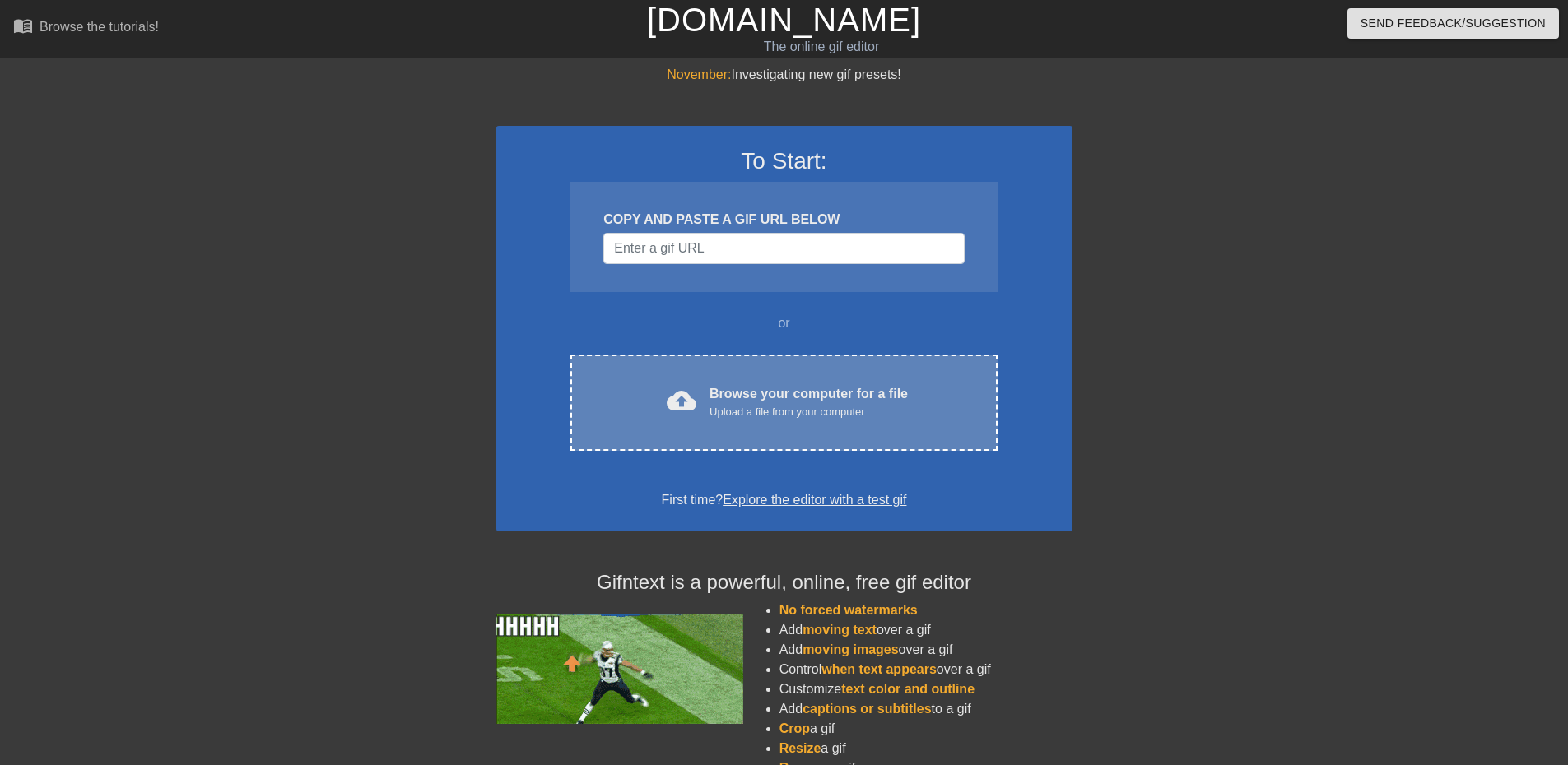
click at [745, 406] on div "Upload a file from your computer" at bounding box center [808, 412] width 198 height 17
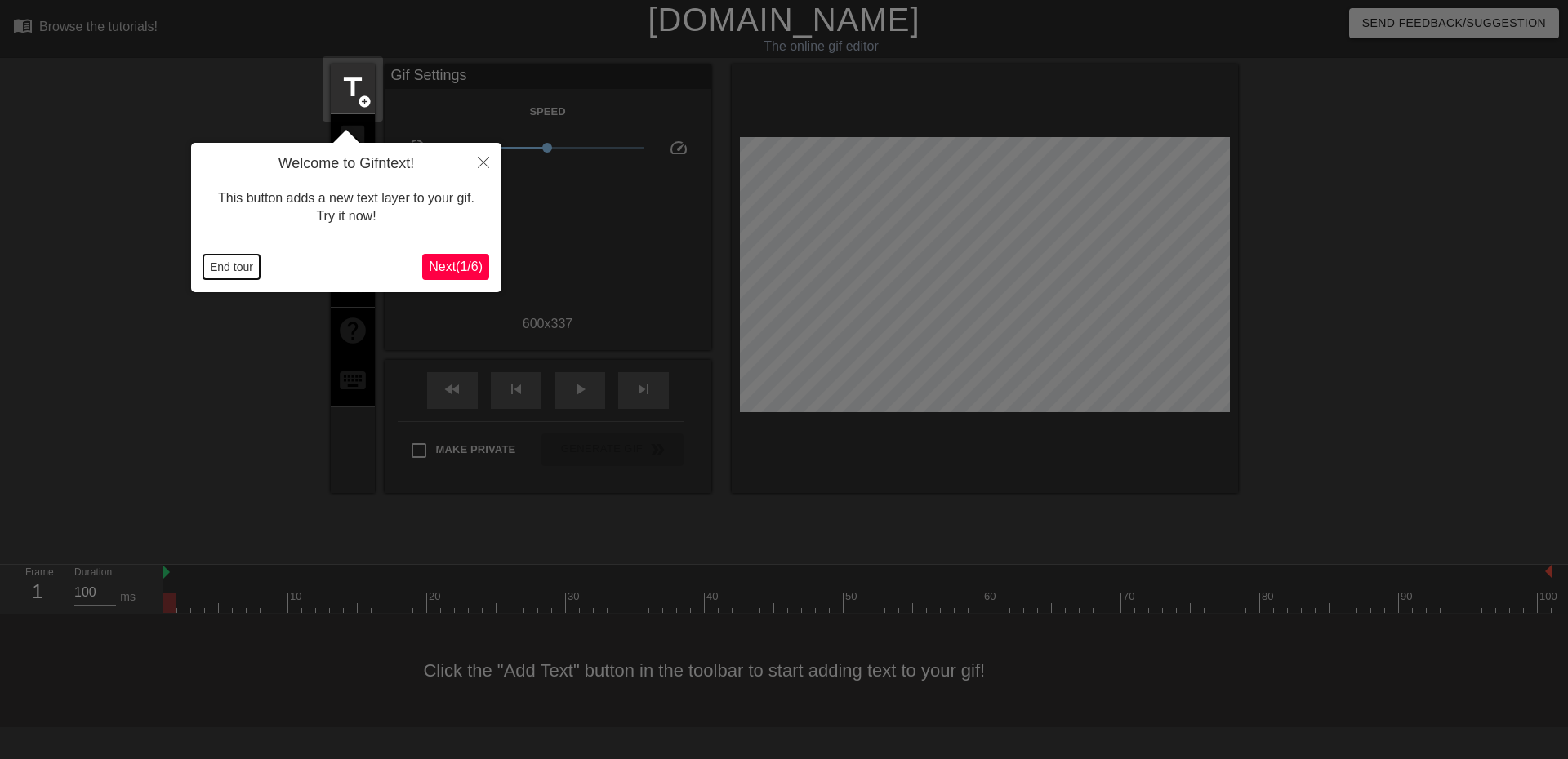
click at [245, 266] on button "End tour" at bounding box center [231, 267] width 57 height 25
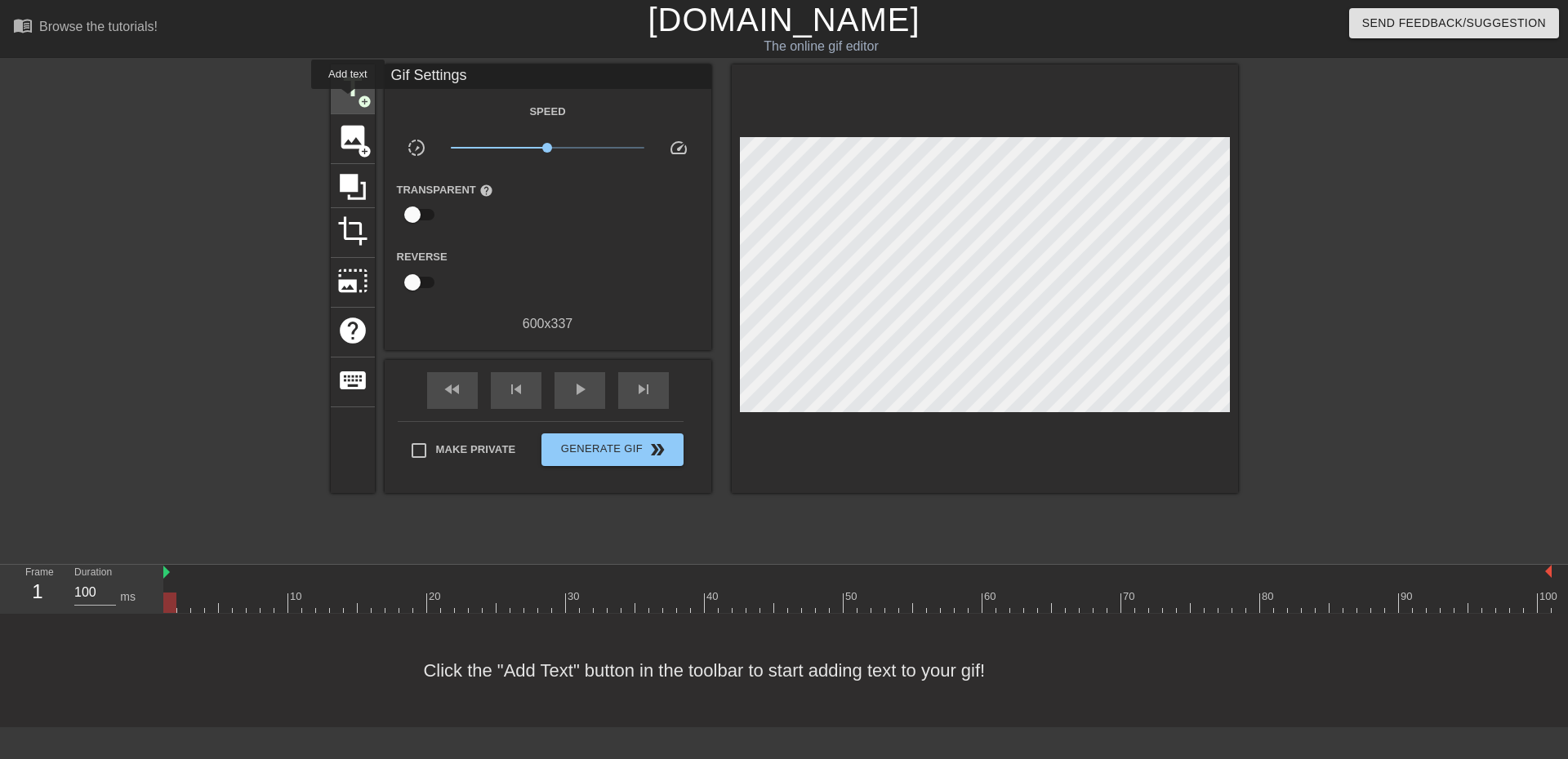
click at [348, 101] on span "title" at bounding box center [352, 86] width 31 height 31
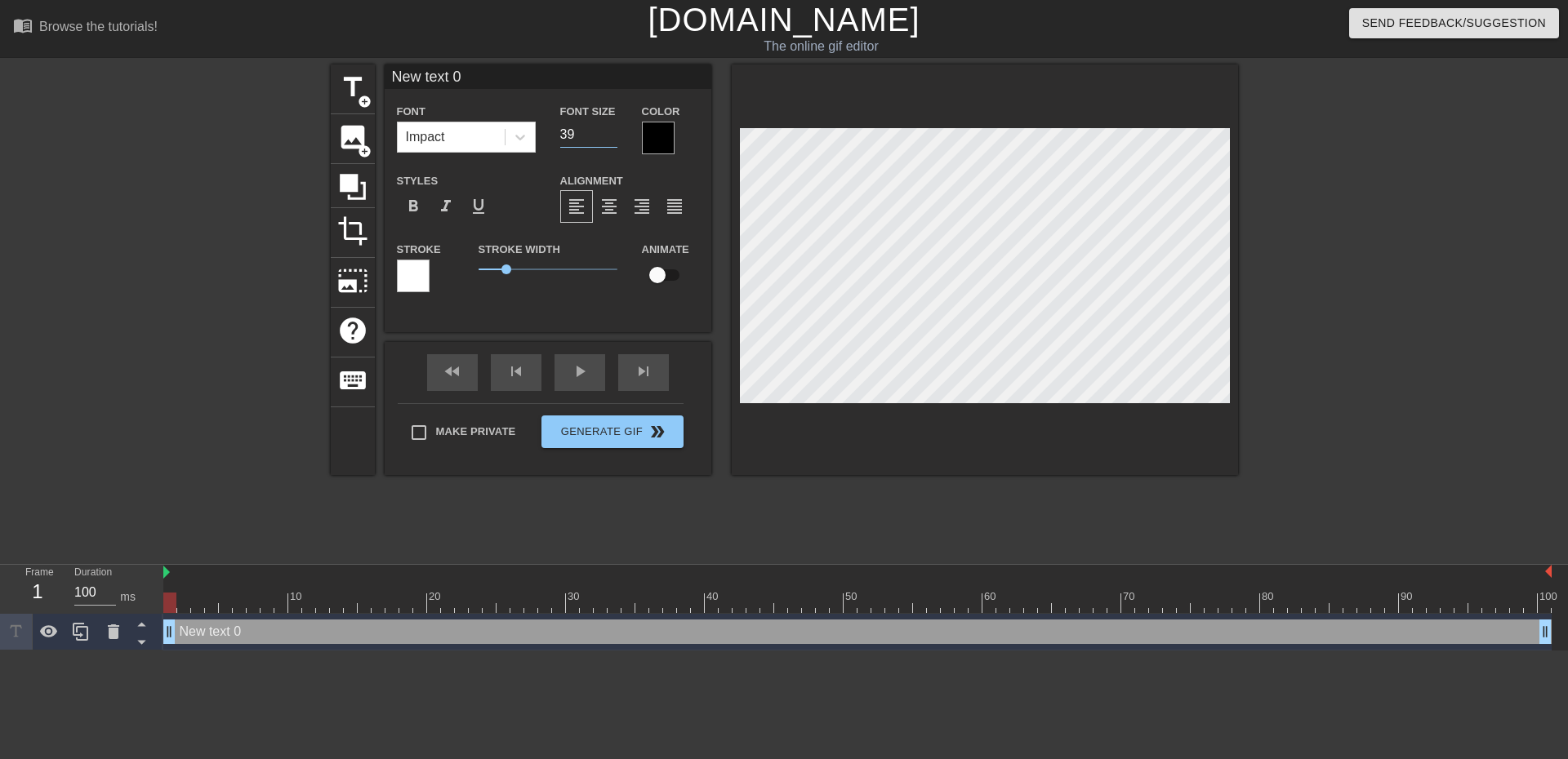
click at [612, 136] on input "39" at bounding box center [589, 135] width 57 height 26
click at [612, 136] on input "38" at bounding box center [589, 135] width 57 height 26
click at [612, 137] on input "37" at bounding box center [589, 135] width 57 height 26
click at [612, 137] on input "34" at bounding box center [589, 135] width 57 height 26
click at [612, 137] on input "33" at bounding box center [589, 135] width 57 height 26
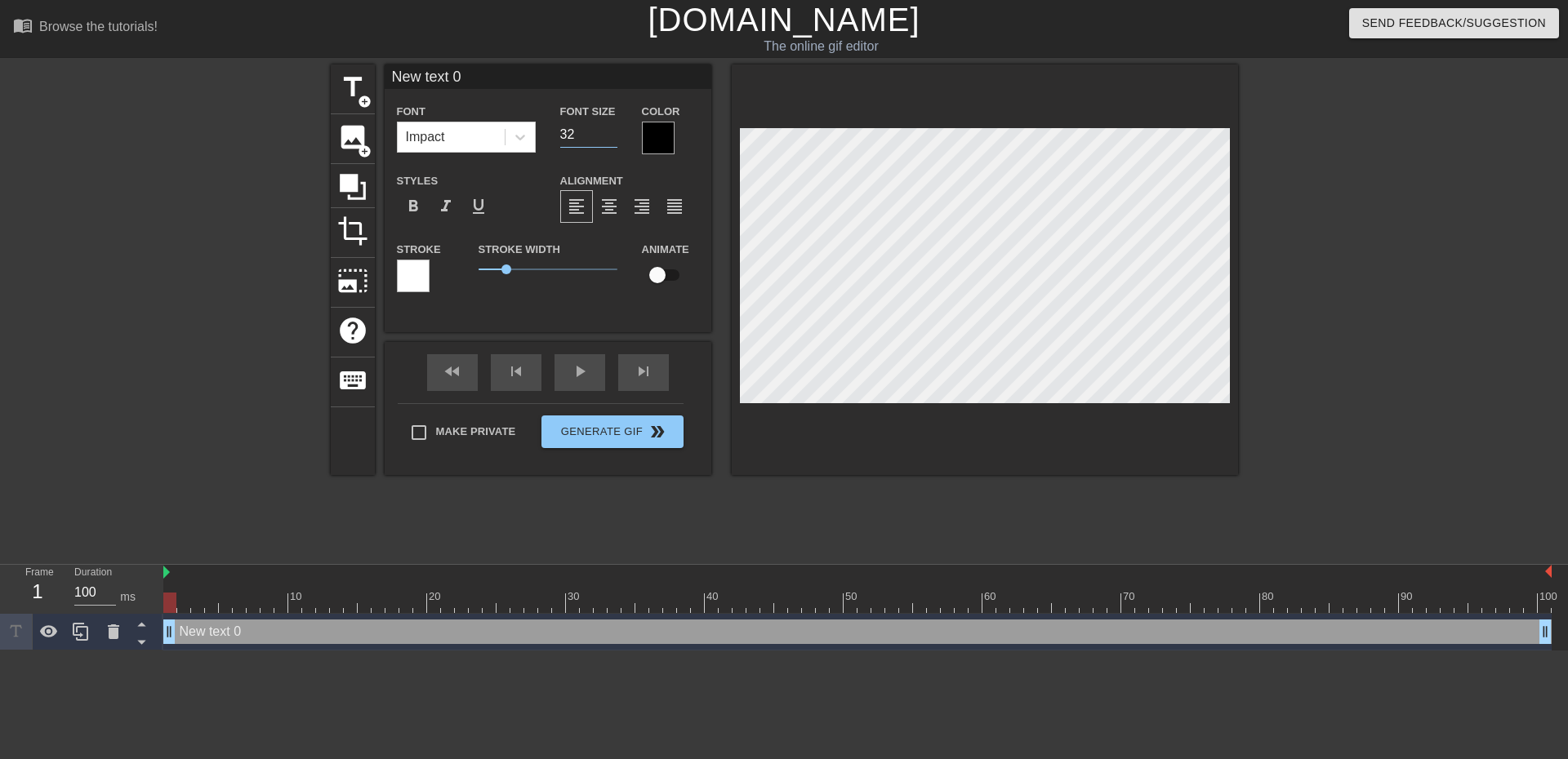
click at [612, 137] on input "32" at bounding box center [589, 135] width 57 height 26
click at [612, 138] on input "31" at bounding box center [589, 135] width 57 height 26
click at [612, 138] on input "30" at bounding box center [589, 135] width 57 height 26
type input "29"
click at [612, 138] on input "29" at bounding box center [589, 135] width 57 height 26
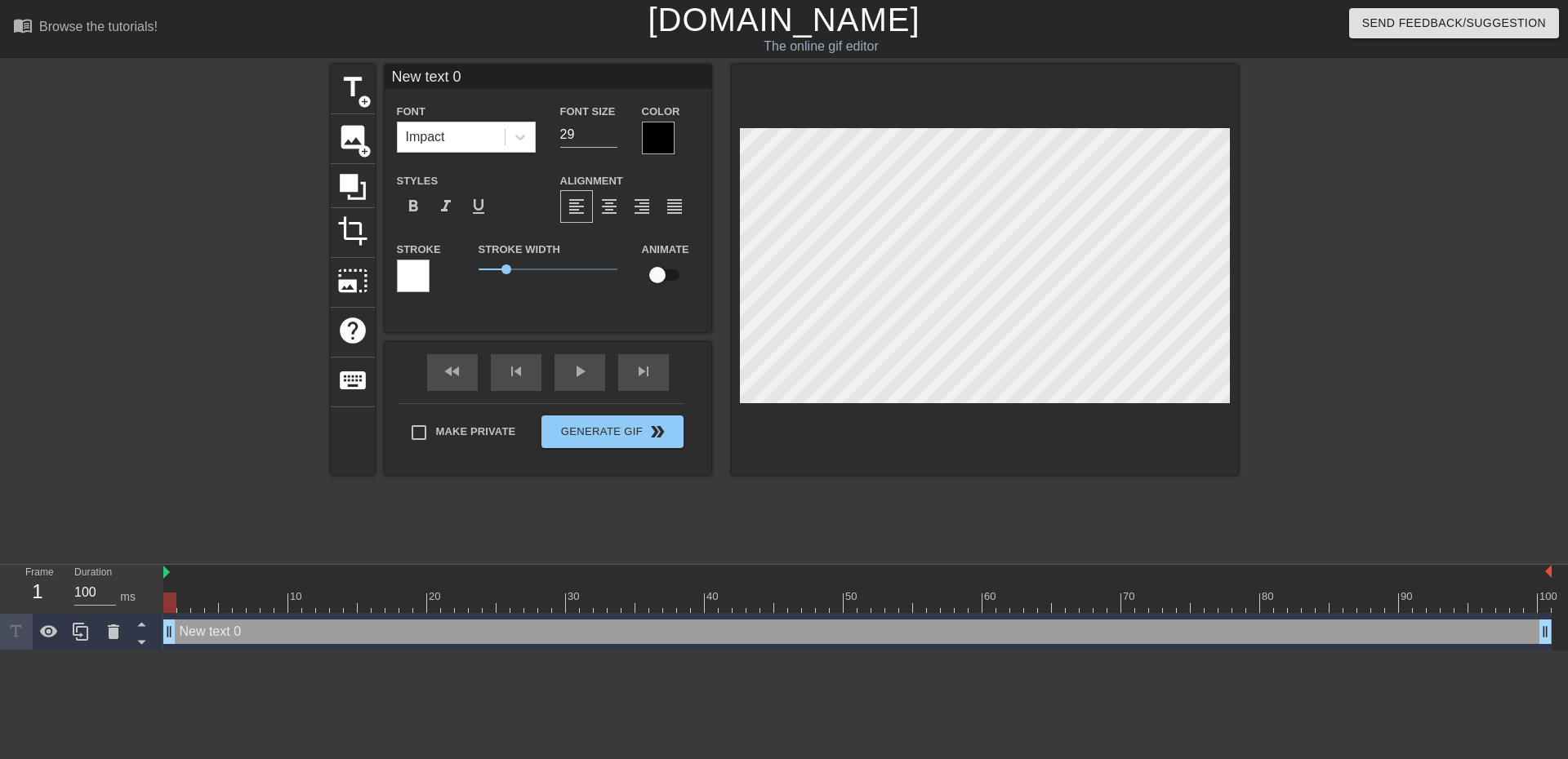
drag, startPoint x: 570, startPoint y: 76, endPoint x: 145, endPoint y: 74, distance: 425.0
click at [133, 94] on div "title add_circle image add_circle crop photo_size_select_large help keyboard Ne…" at bounding box center [784, 309] width 1568 height 490
click at [516, 71] on input "It´s not cheating" at bounding box center [548, 77] width 327 height 25
click at [358, 97] on span "add_circle" at bounding box center [365, 101] width 14 height 14
type input "New text 1"
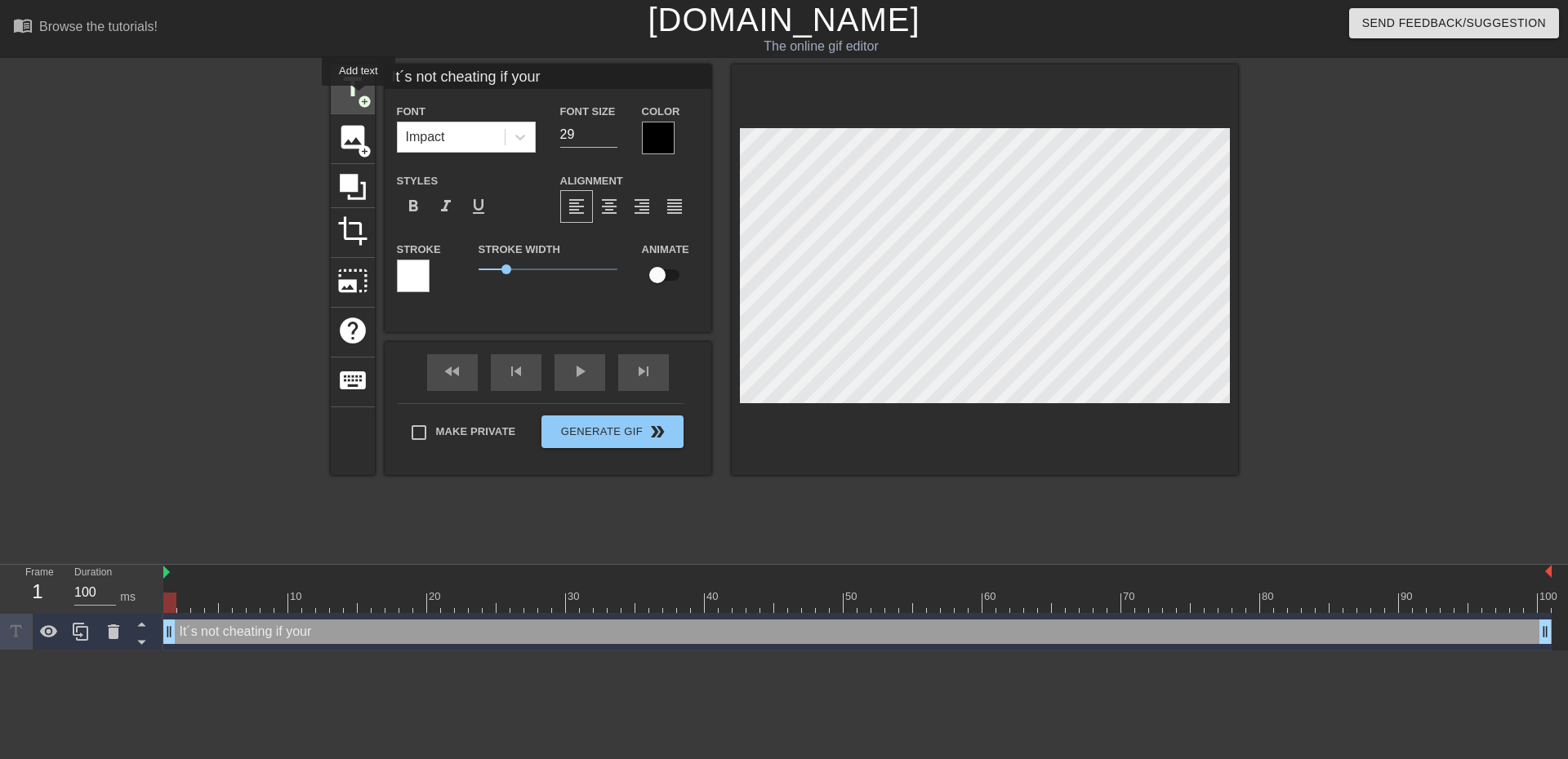
type input "40"
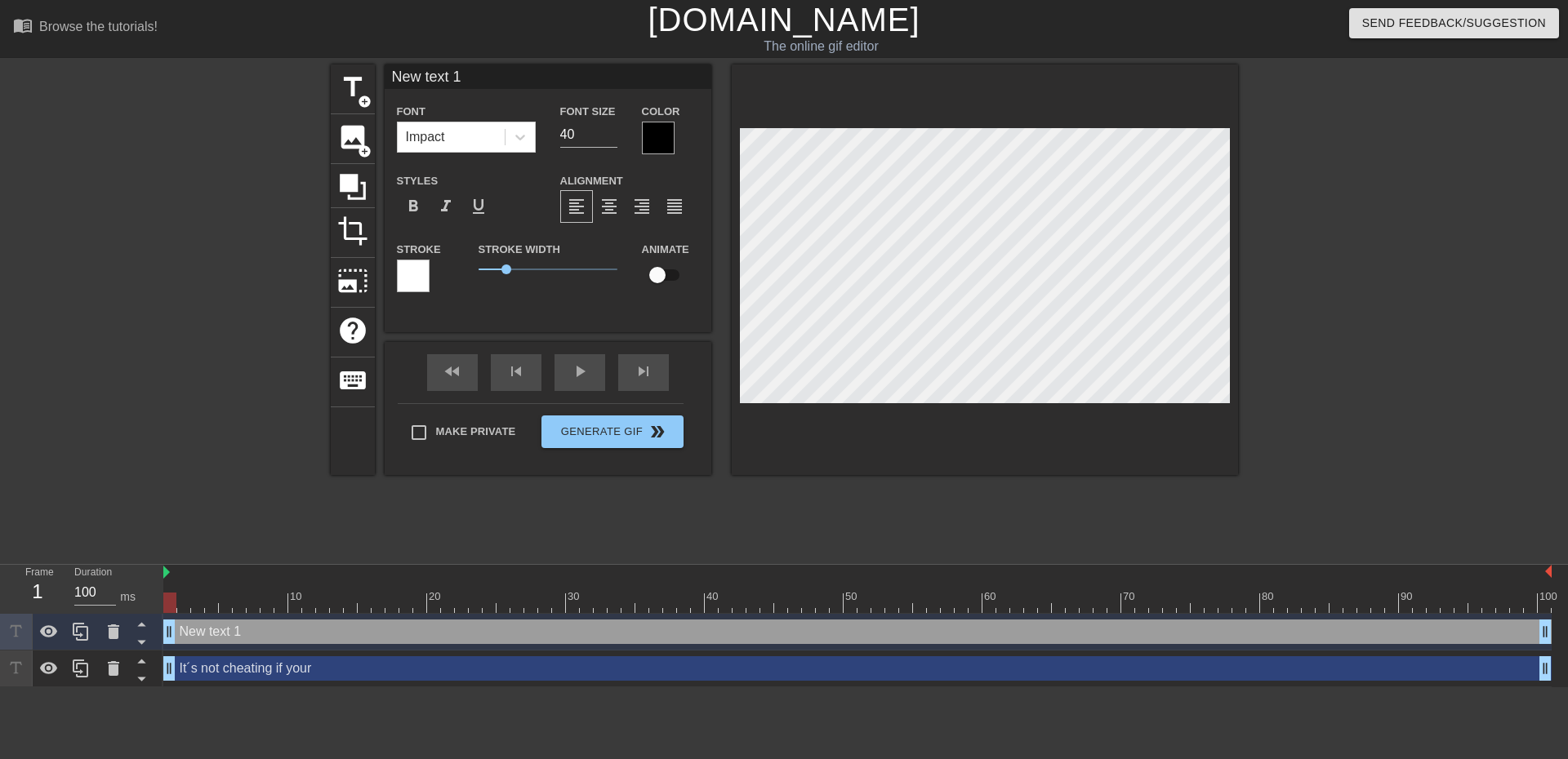
type input "It´s not cheating if your"
type input "29"
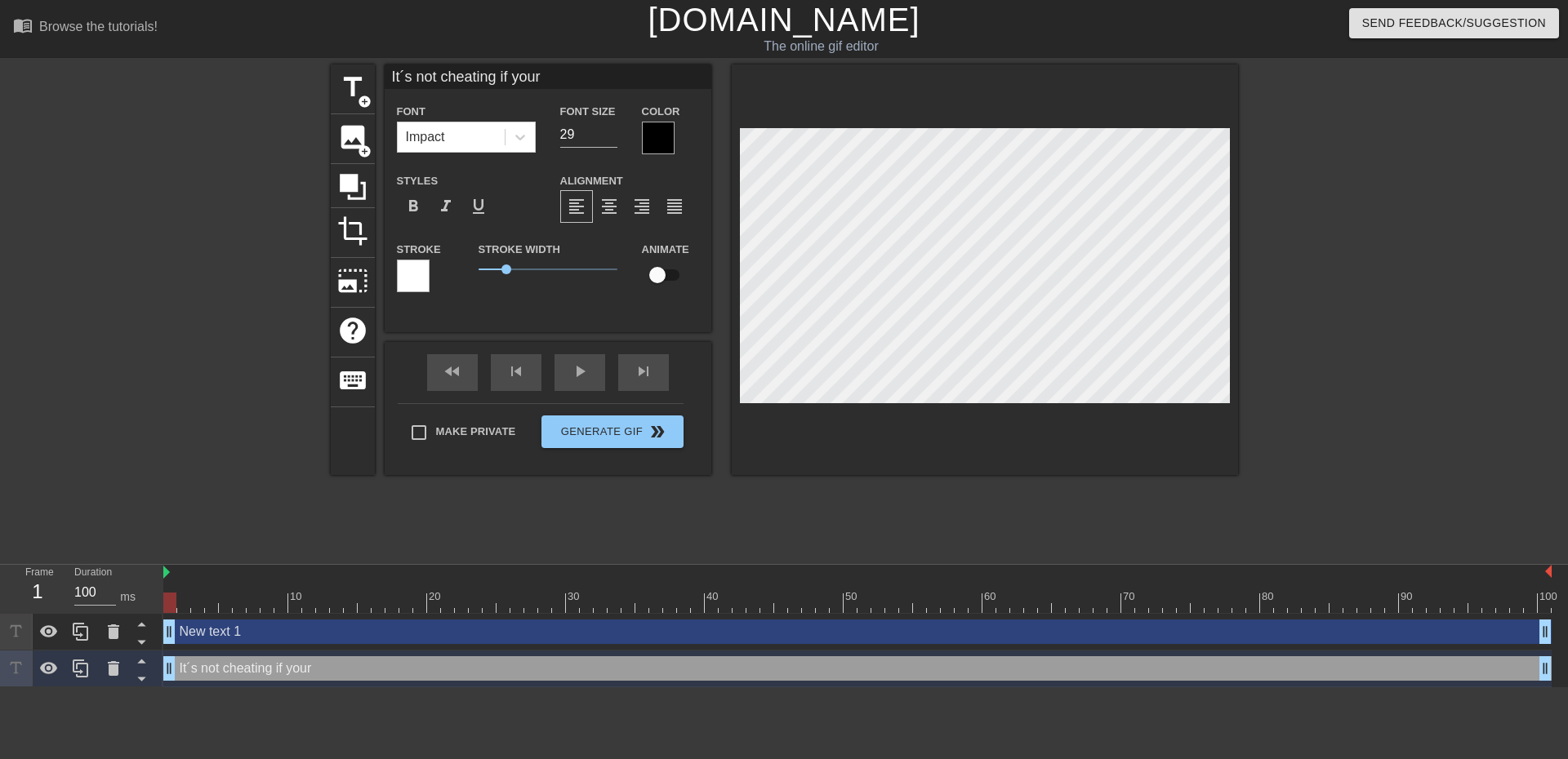
type input "New text 1"
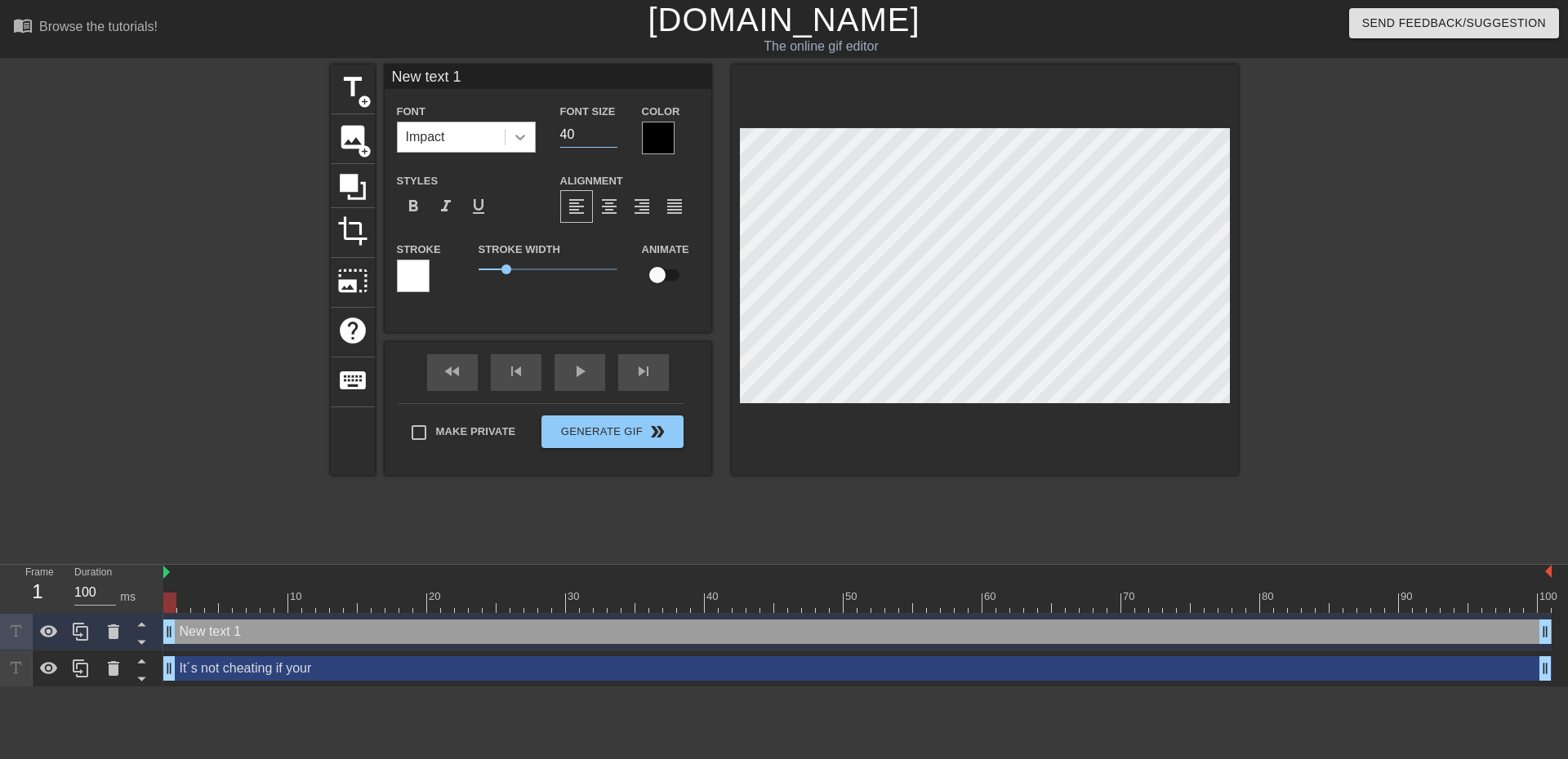
drag, startPoint x: 591, startPoint y: 140, endPoint x: 531, endPoint y: 139, distance: 60.0
click at [524, 149] on div "Font Impact Font Size 40 Color" at bounding box center [548, 128] width 327 height 53
type input "29"
drag, startPoint x: 259, startPoint y: 57, endPoint x: 233, endPoint y: 57, distance: 26.0
click at [234, 56] on div "menu_book Browse the tutorials! [DOMAIN_NAME] The online gif editor Send Feedba…" at bounding box center [784, 343] width 1568 height 688
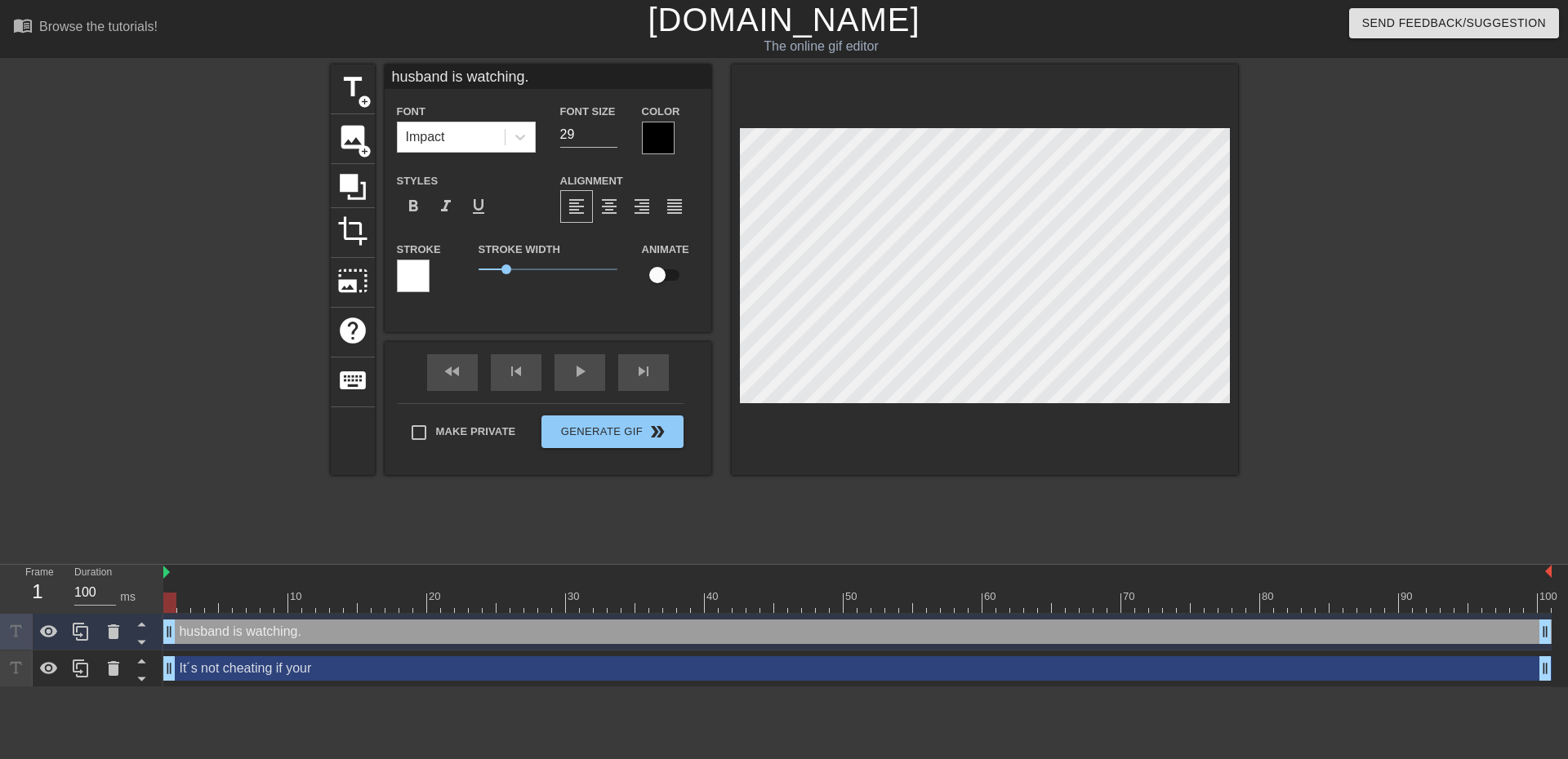
scroll to position [3, 3]
type input "husband iswatching."
type textarea "husband iswatching."
type input "husband [PERSON_NAME]."
type textarea "husband [PERSON_NAME]."
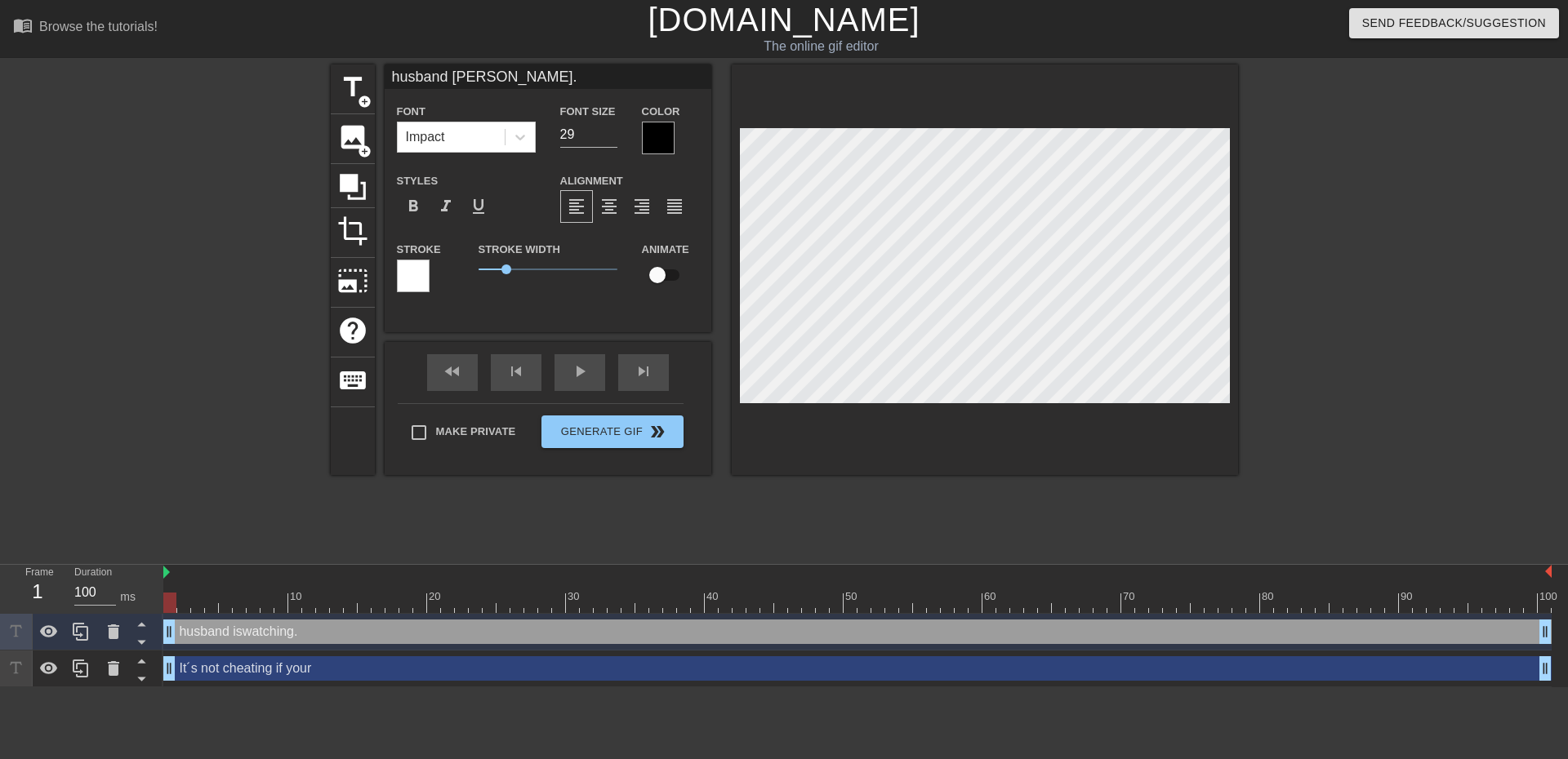
scroll to position [3, 5]
type input "husband watching."
type textarea "husband watching."
type input "husband watchin."
type textarea "husband watchin."
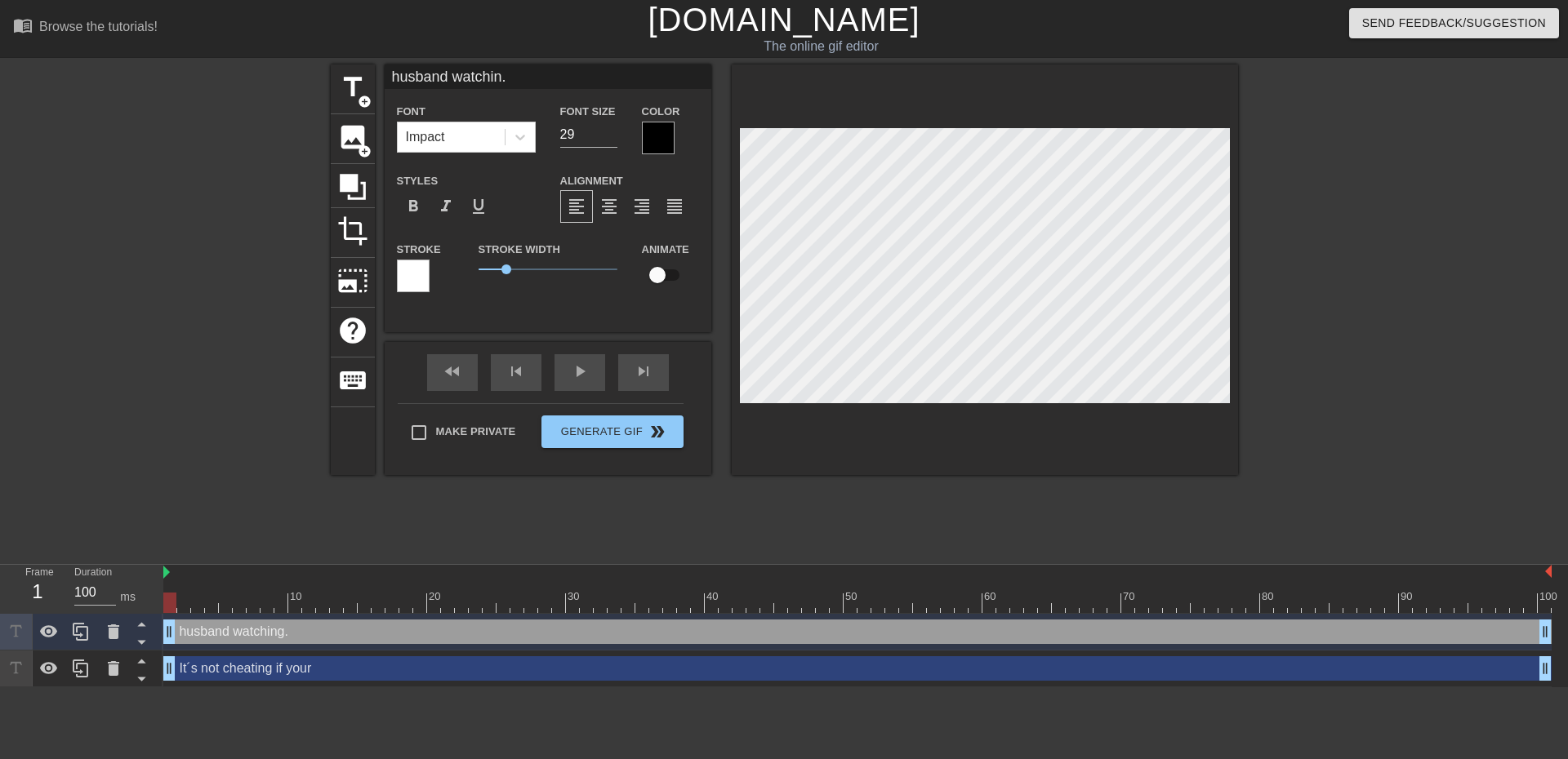
scroll to position [3, 6]
type input "husband watchi."
type textarea "husband watchi."
type input "husband watch."
type textarea "husband watch."
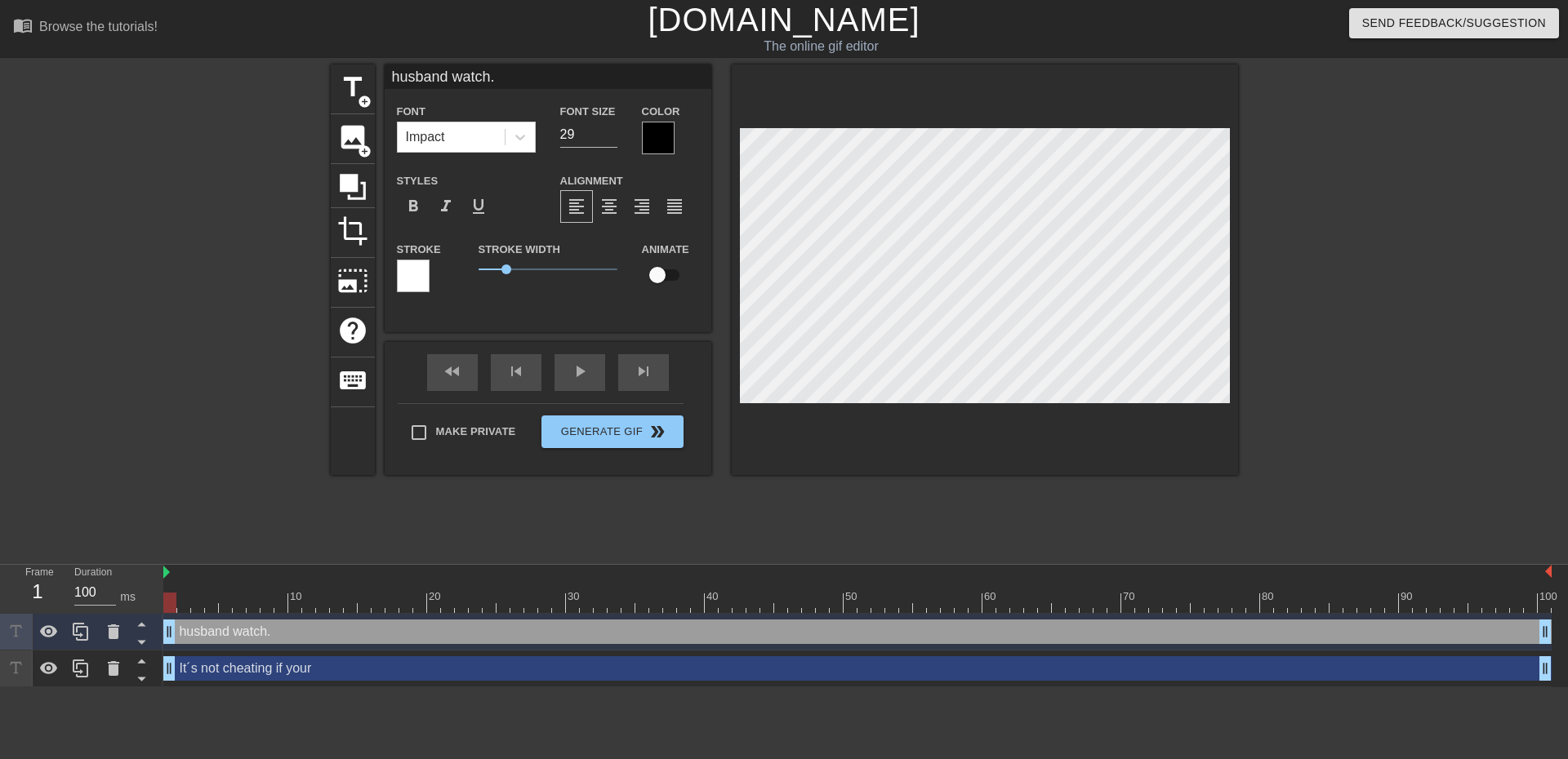
type input "husband watche."
type textarea "husband watche."
type input "husband watches."
type textarea "husband watches."
click at [657, 140] on div at bounding box center [658, 138] width 33 height 33
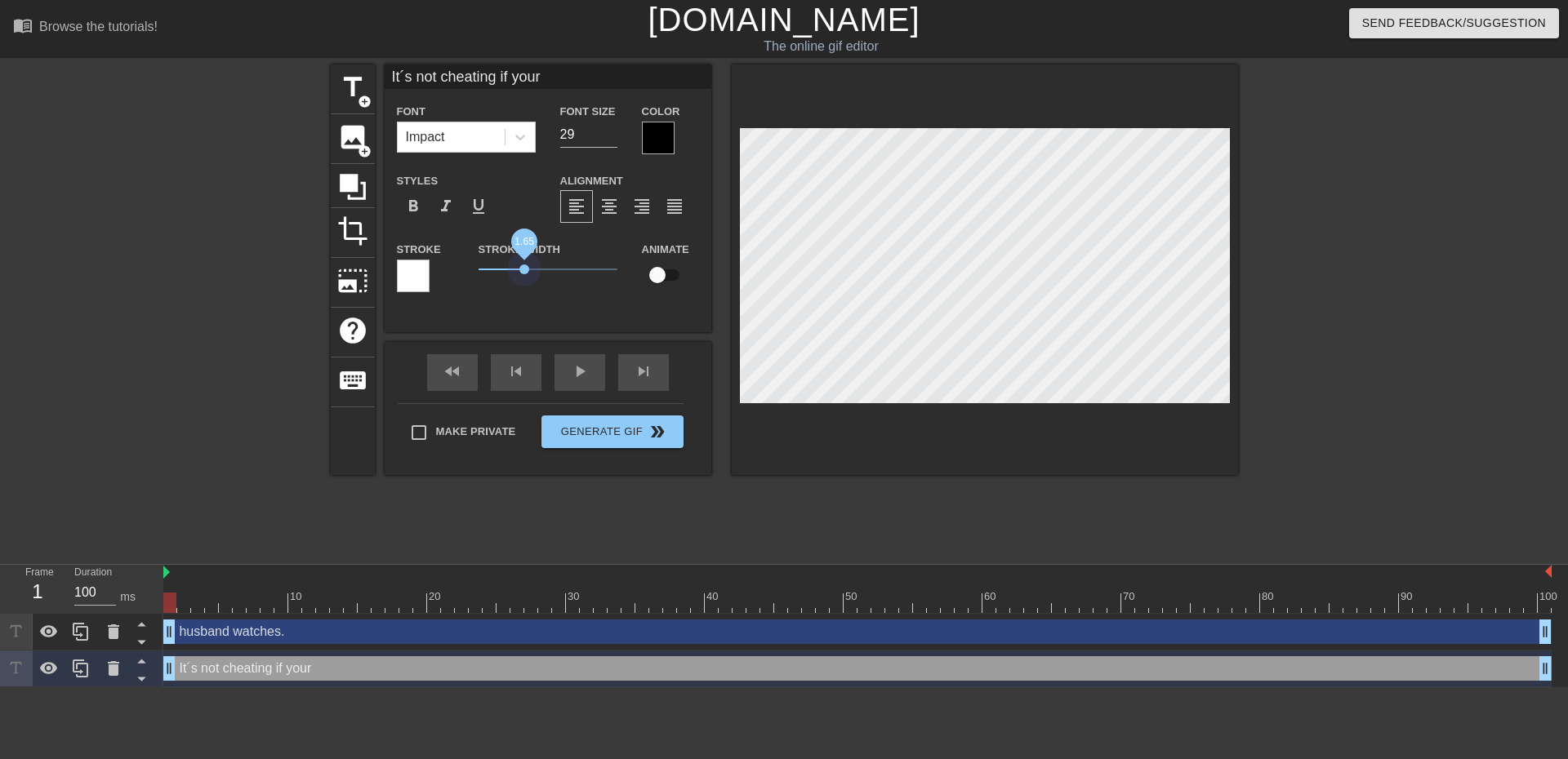
drag, startPoint x: 507, startPoint y: 270, endPoint x: 524, endPoint y: 284, distance: 22.0
click at [524, 284] on div "Stroke Width 1.65" at bounding box center [547, 273] width 163 height 68
click at [654, 129] on div at bounding box center [658, 138] width 33 height 33
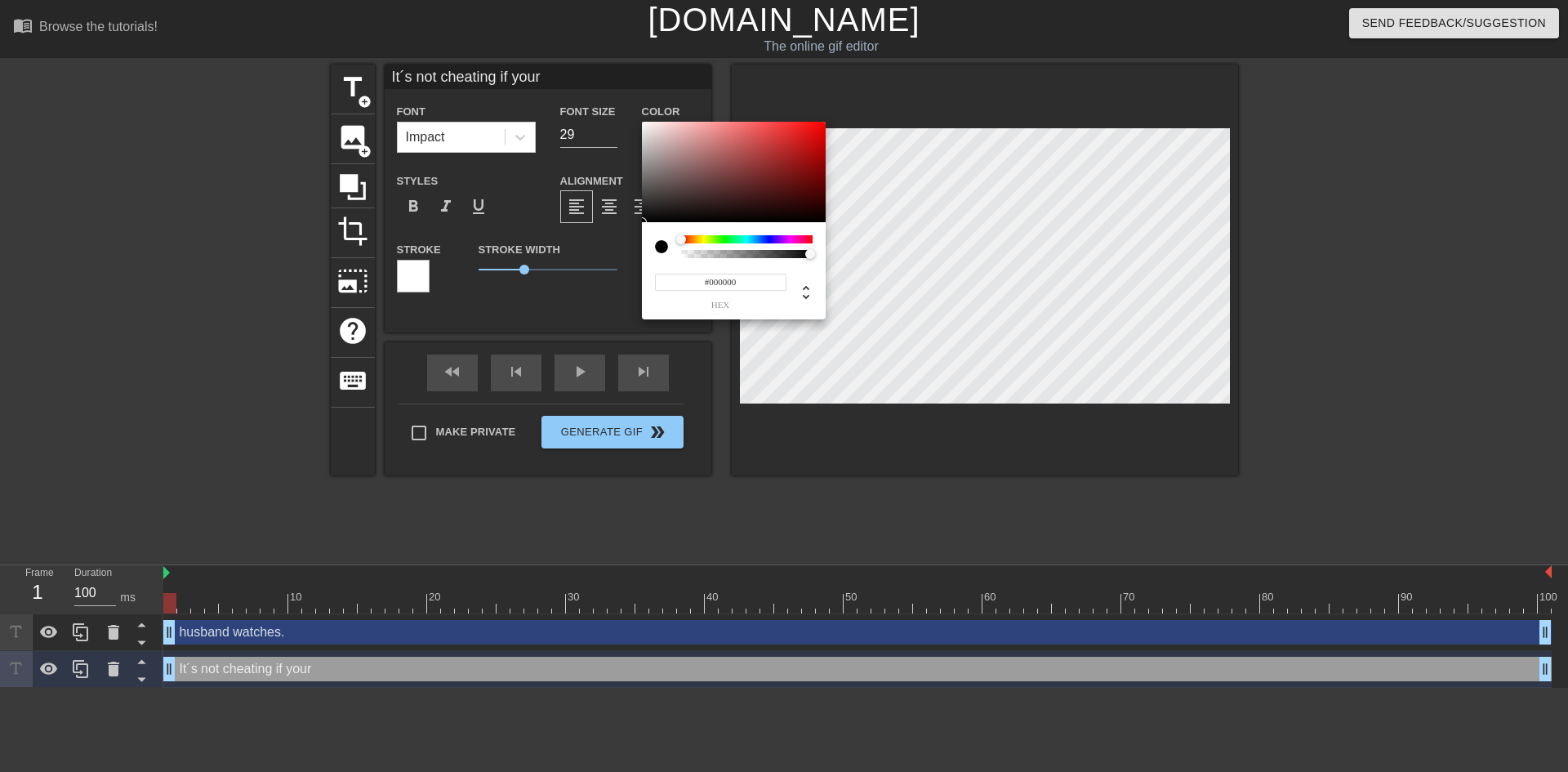
type input "#FFFBFB"
click at [645, 122] on div at bounding box center [734, 172] width 184 height 102
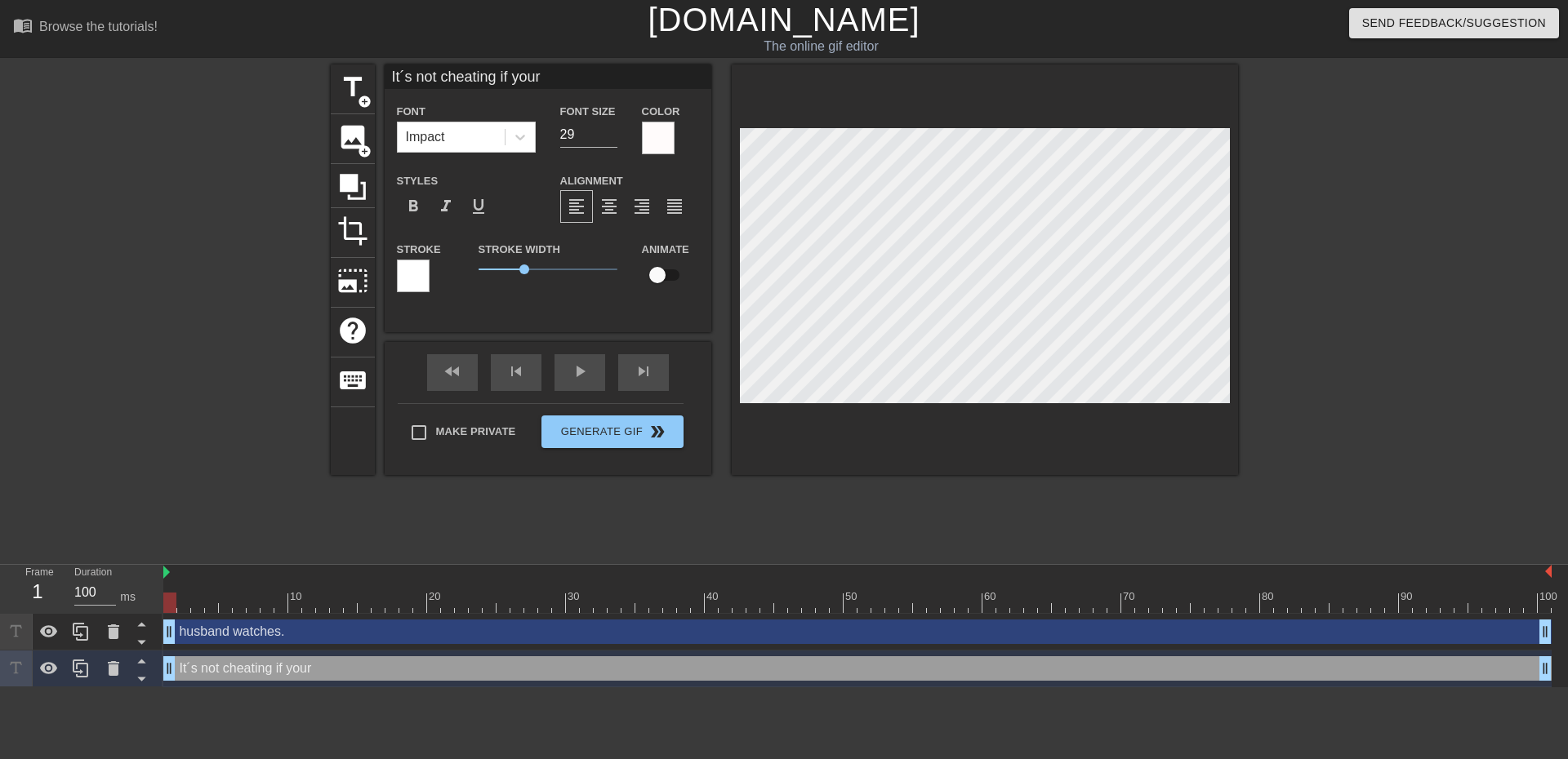
click at [414, 281] on div at bounding box center [413, 275] width 33 height 33
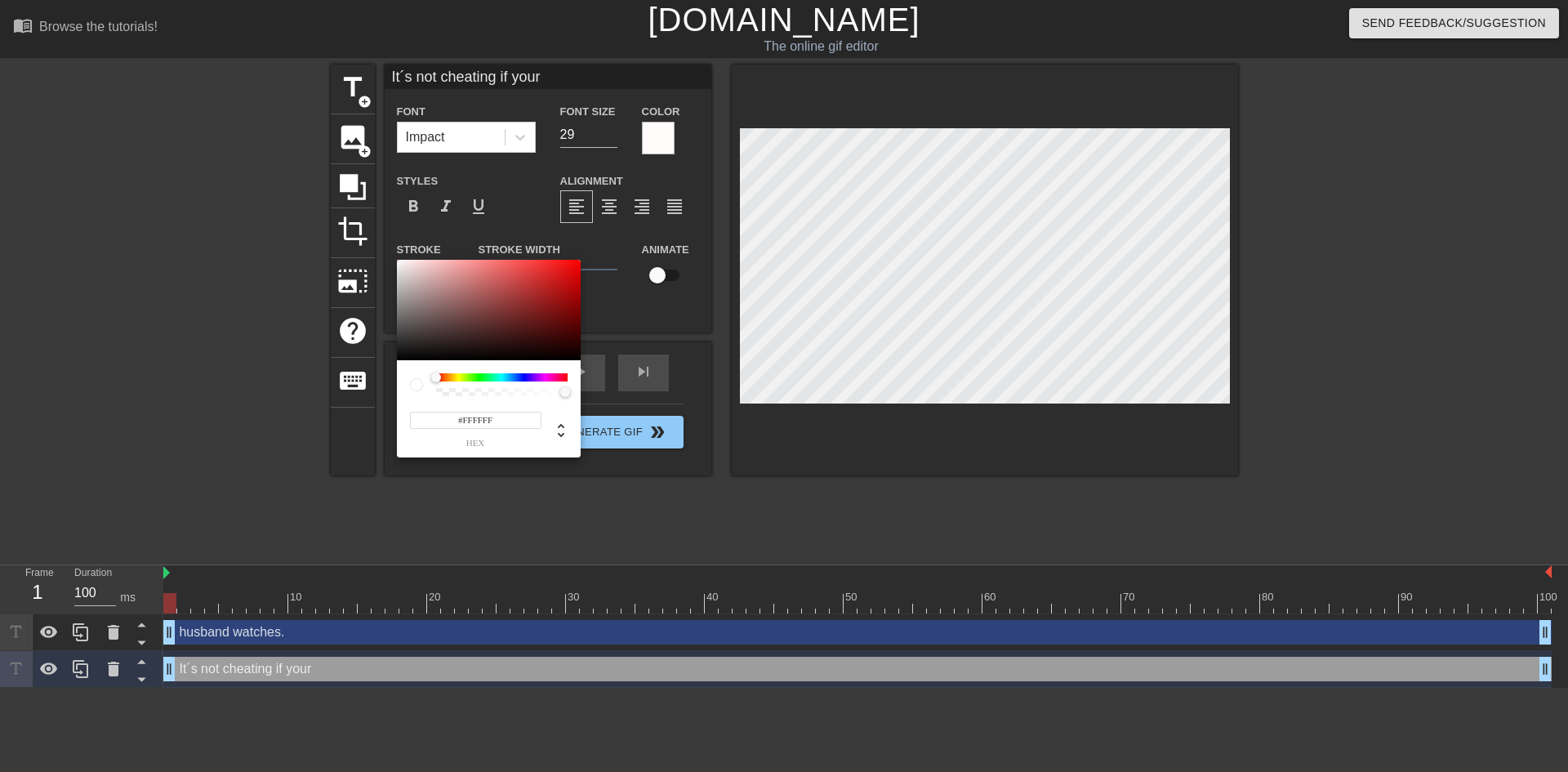
type input "#131313"
click at [400, 353] on div at bounding box center [489, 310] width 184 height 102
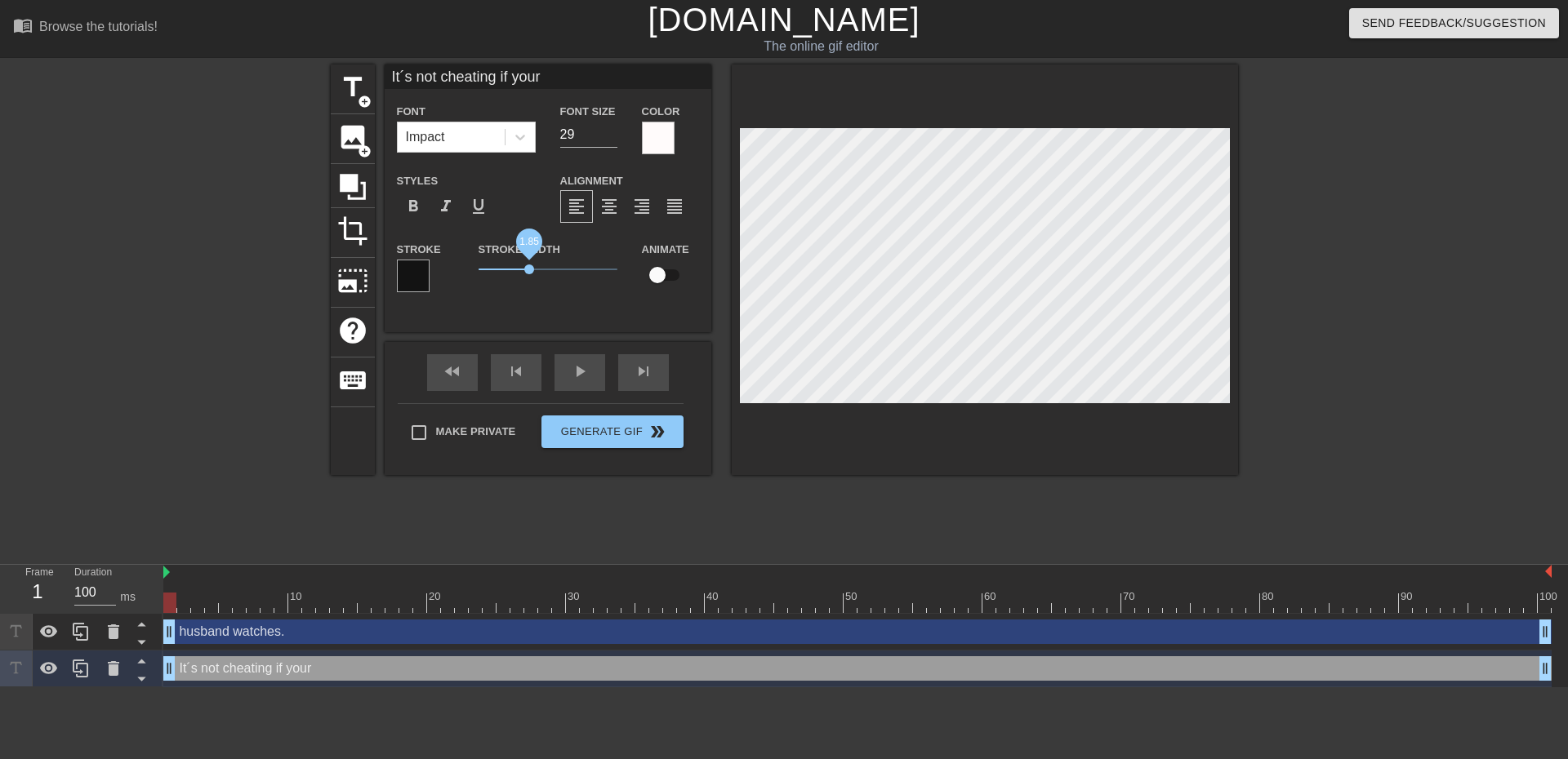
click at [530, 267] on span "1.85" at bounding box center [529, 269] width 10 height 10
type input "husband watches."
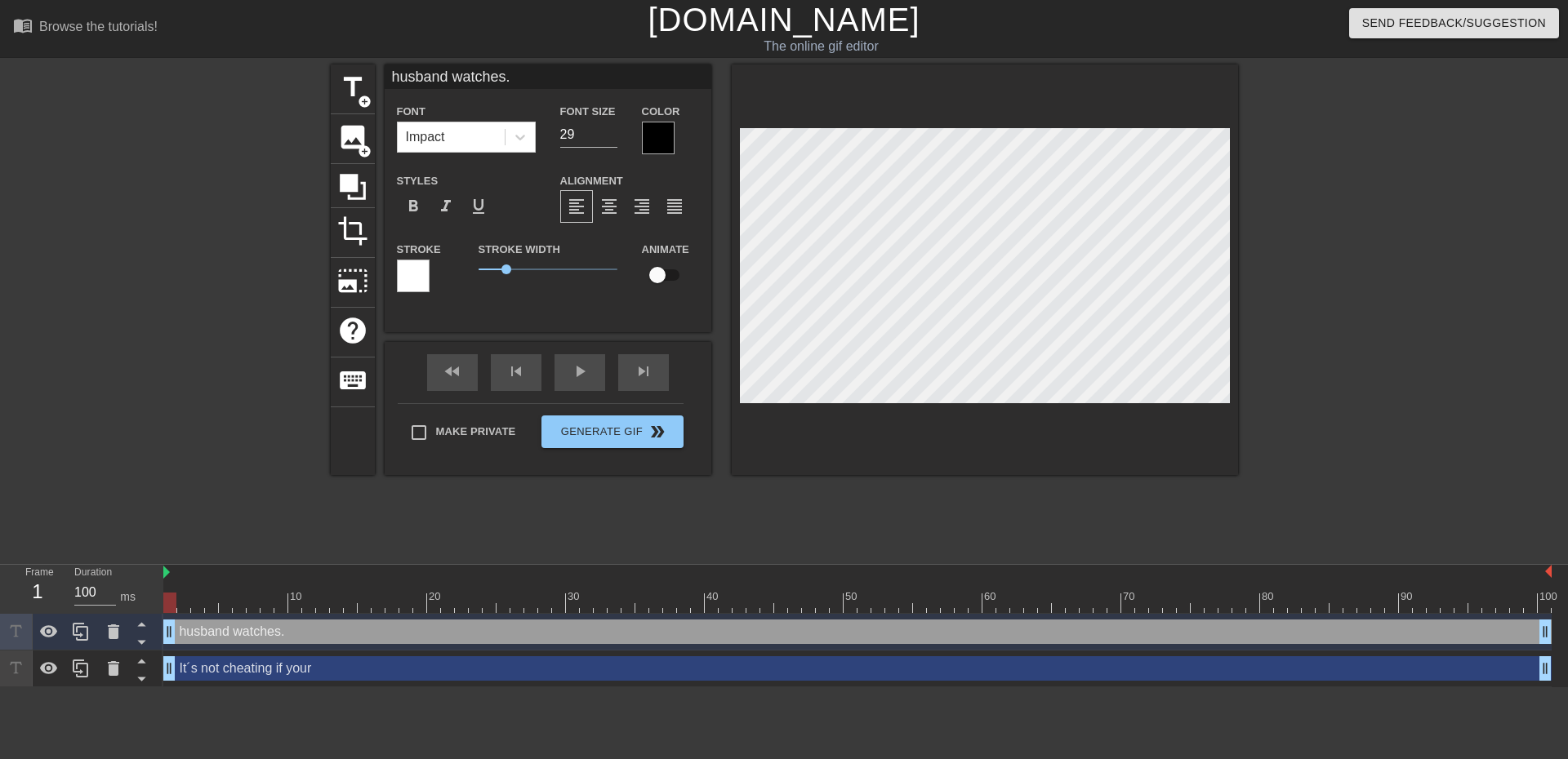
click at [652, 135] on div at bounding box center [658, 138] width 33 height 33
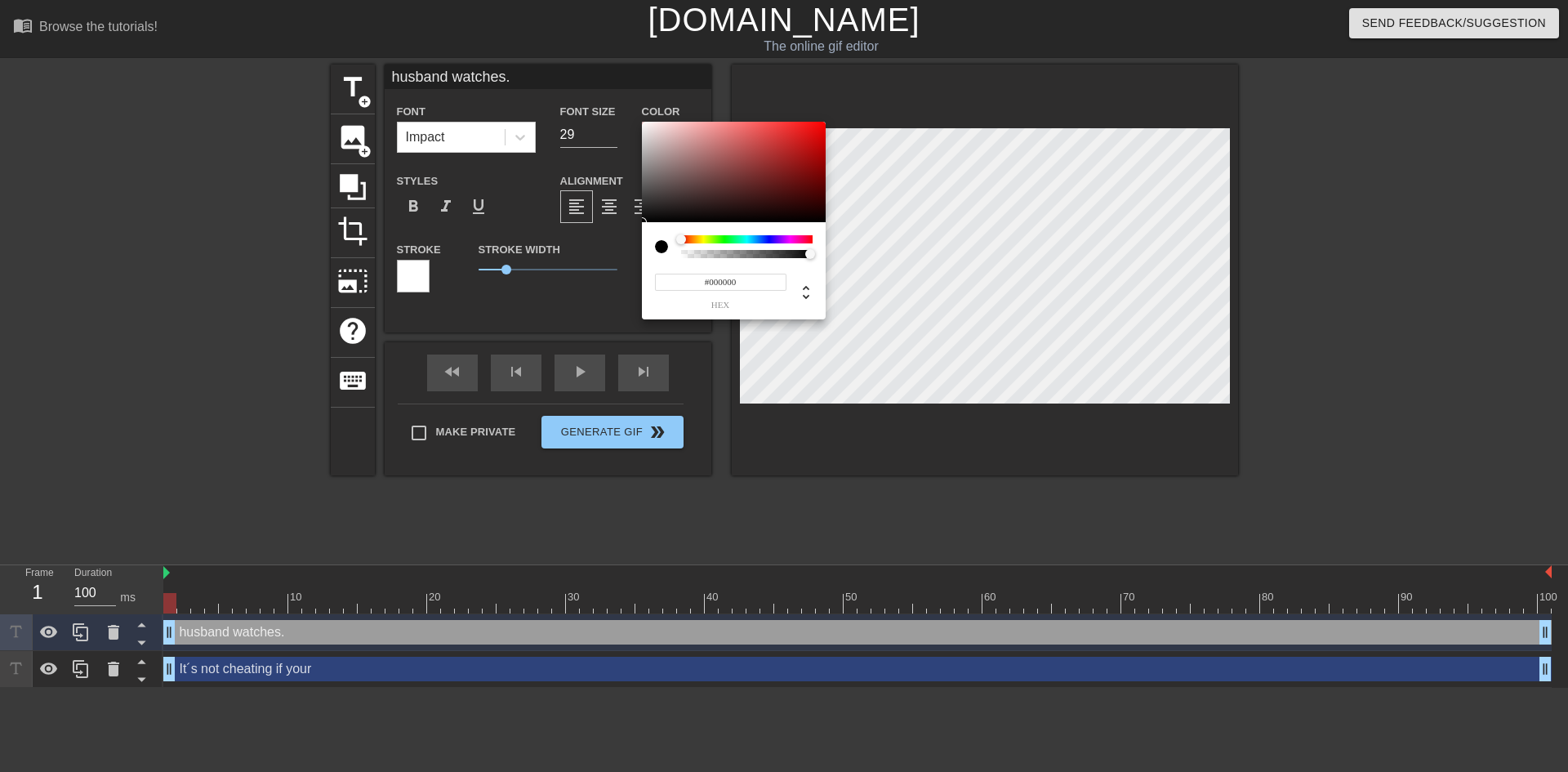
type input "#F8F5F5"
click at [644, 125] on div at bounding box center [734, 172] width 184 height 102
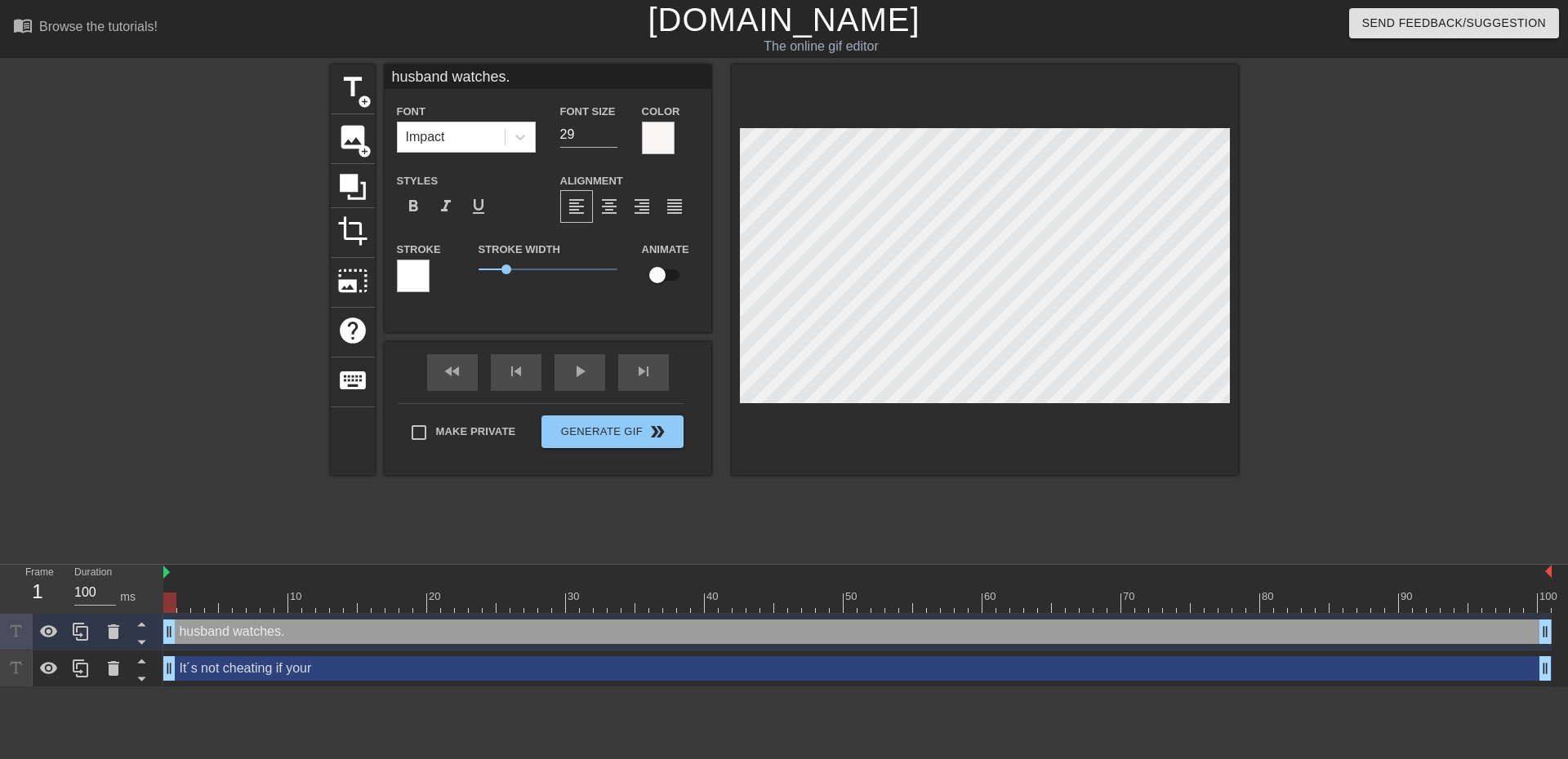
click at [411, 264] on div at bounding box center [413, 275] width 33 height 33
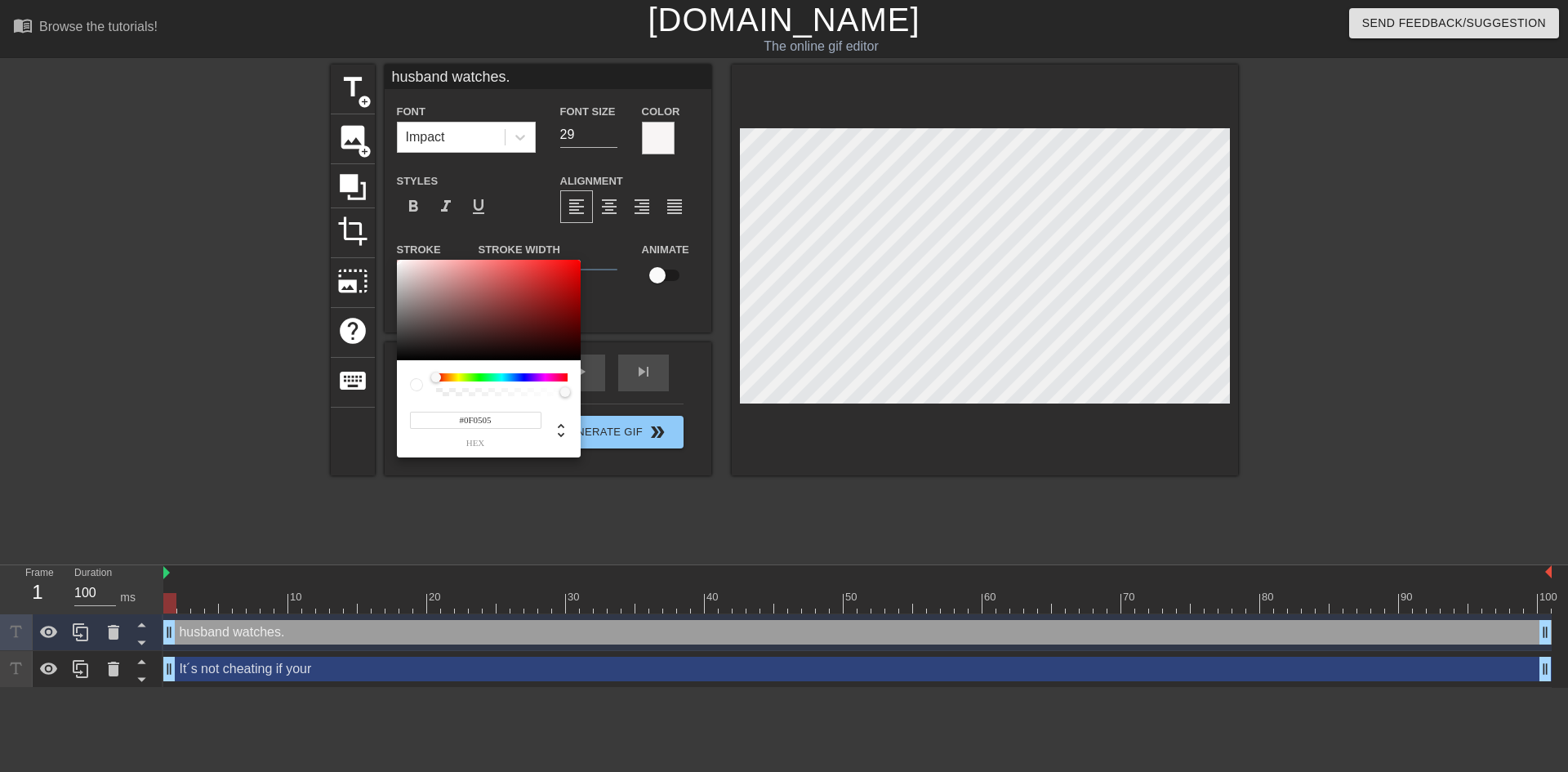
type input "#0F0F0F"
click at [398, 354] on div at bounding box center [489, 310] width 184 height 102
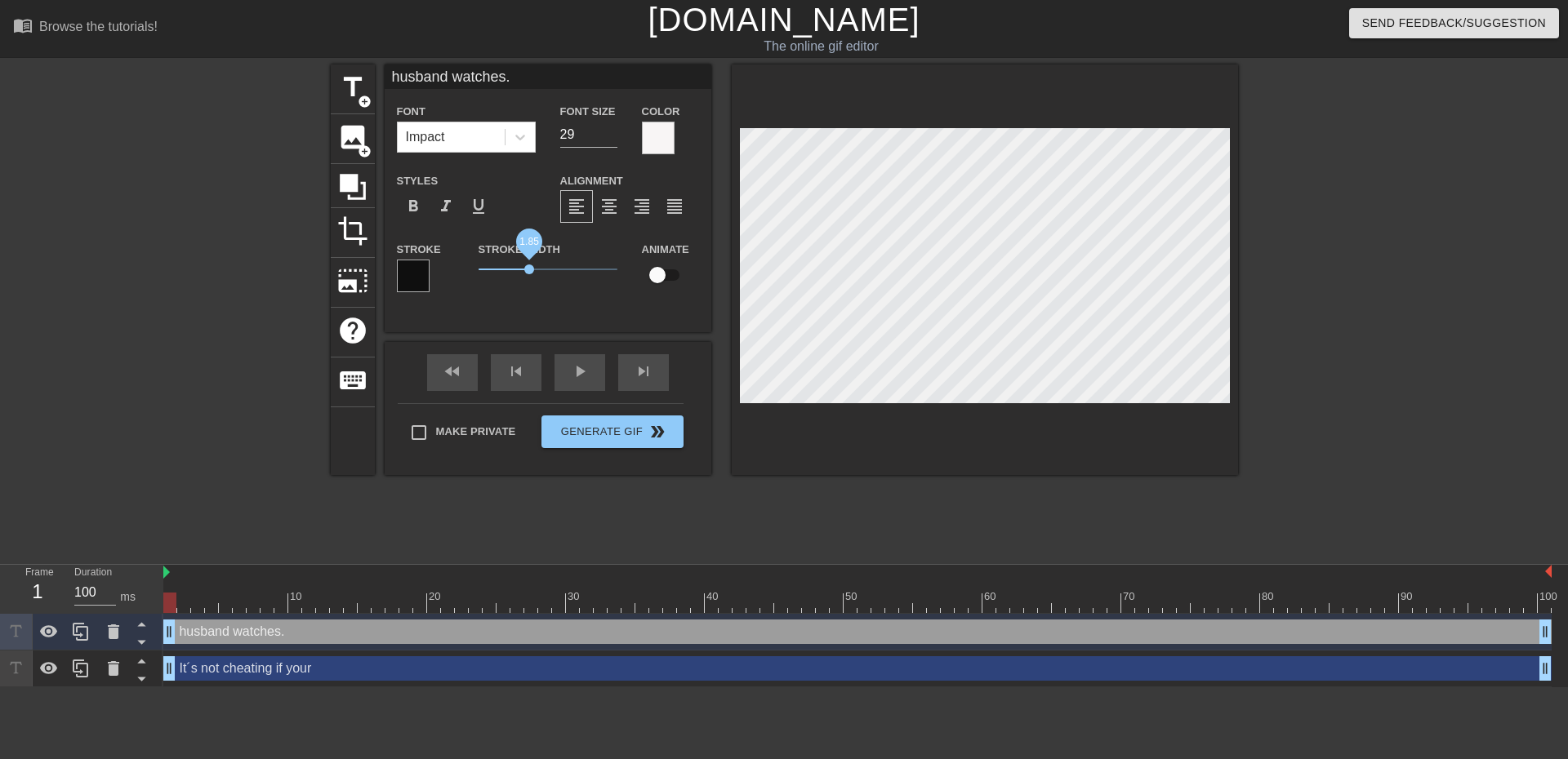
drag, startPoint x: 507, startPoint y: 268, endPoint x: 529, endPoint y: 270, distance: 22.1
click at [529, 270] on span "1.85" at bounding box center [529, 269] width 10 height 10
click at [483, 425] on div "Make Private Generate Gif double_arrow" at bounding box center [541, 435] width 286 height 64
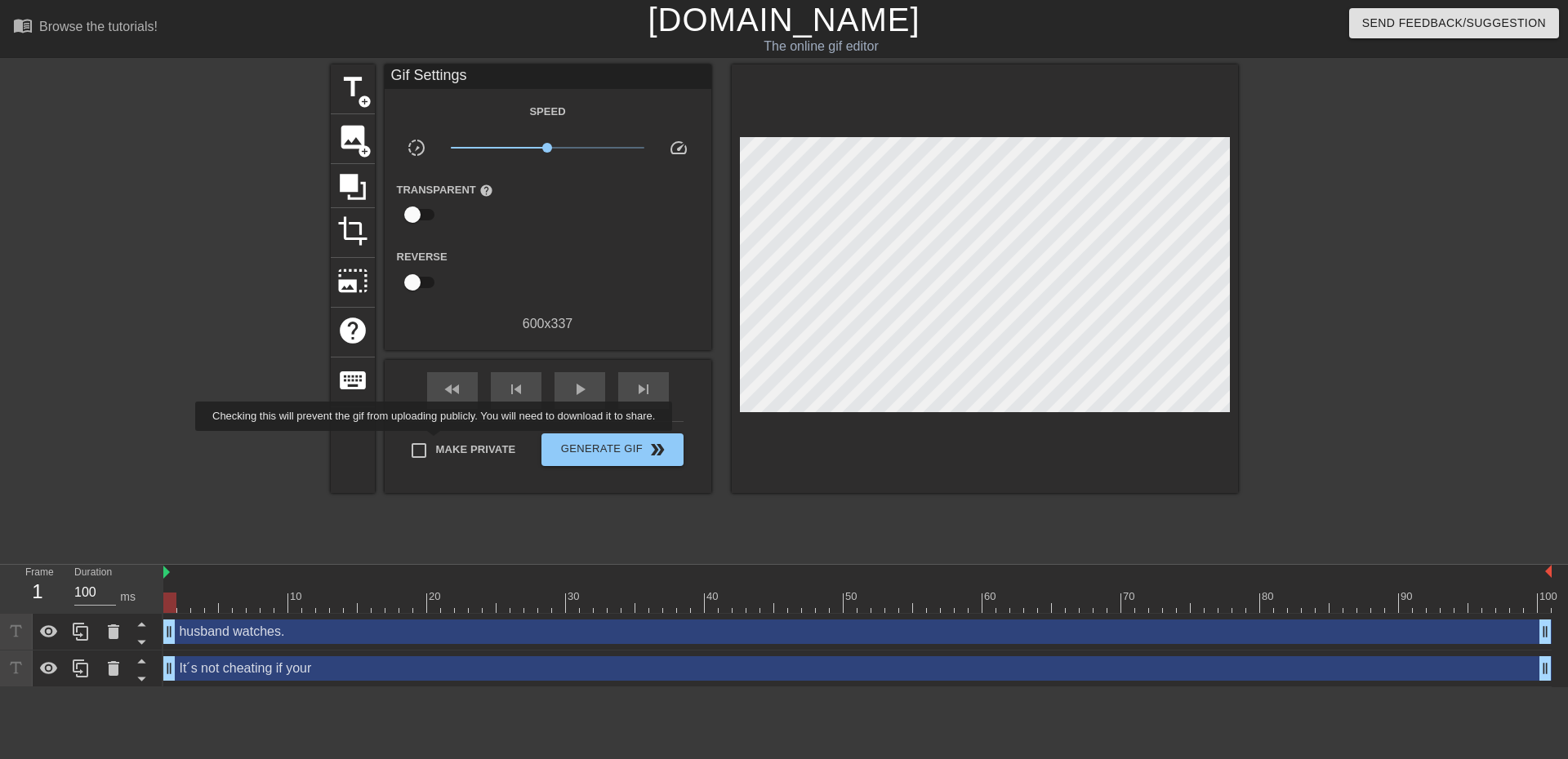
click at [434, 449] on input "Make Private" at bounding box center [418, 450] width 34 height 34
checkbox input "true"
click at [636, 453] on span "Generate Gif double_arrow" at bounding box center [612, 450] width 128 height 19
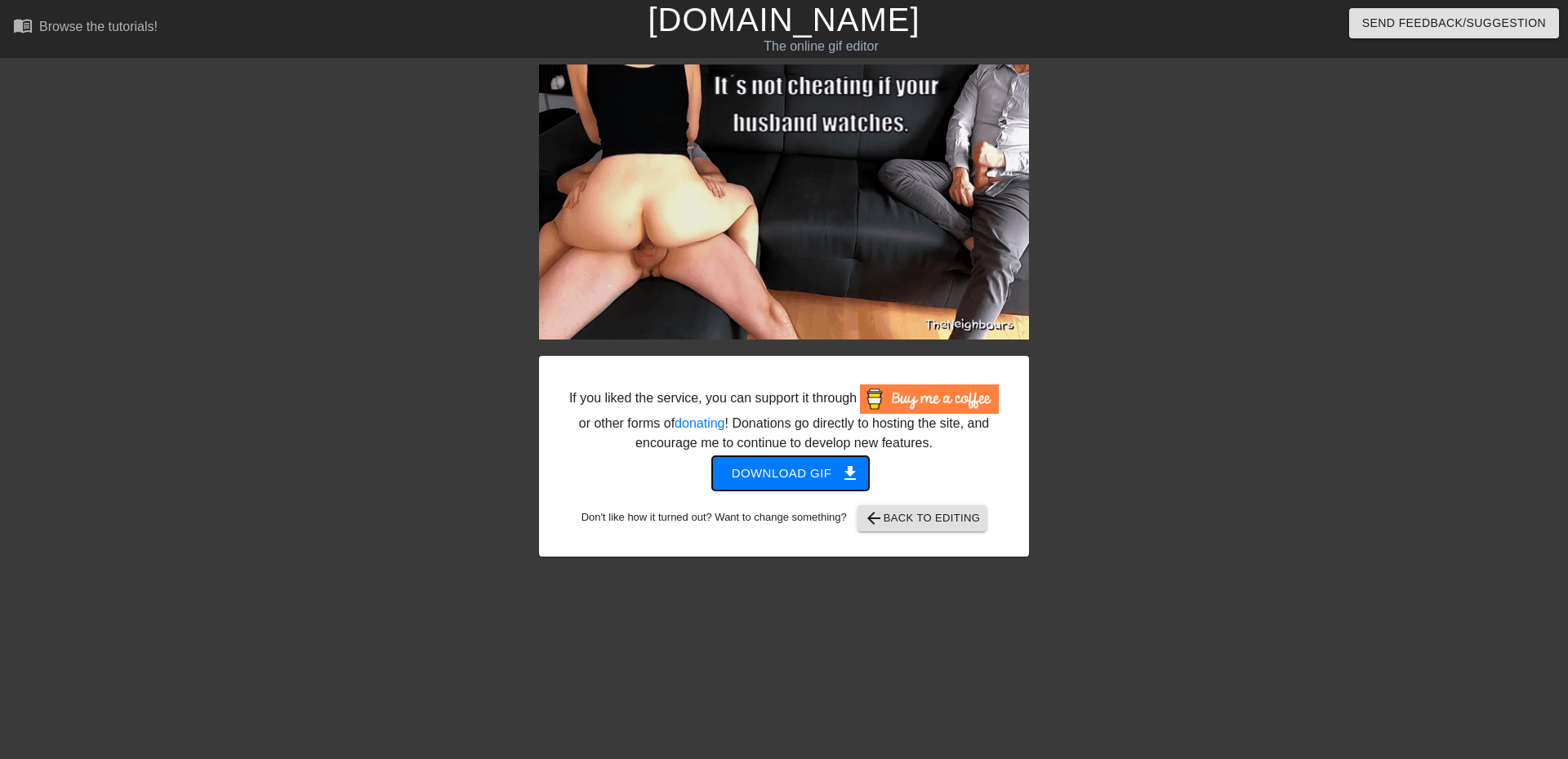
click at [779, 477] on span "Download gif get_app" at bounding box center [791, 474] width 118 height 21
